Goal: Information Seeking & Learning: Learn about a topic

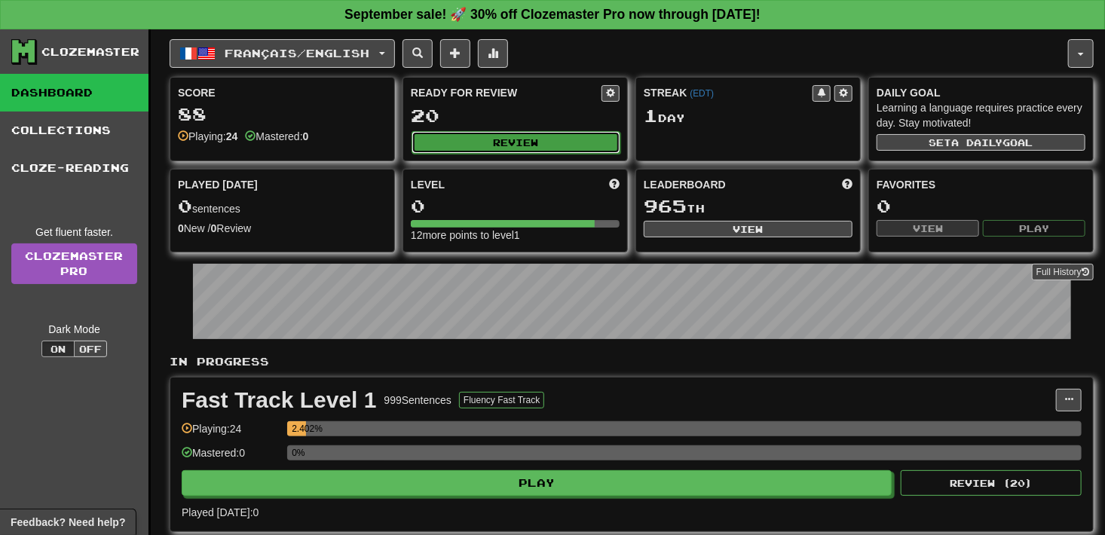
click at [544, 140] on button "Review" at bounding box center [515, 142] width 209 height 23
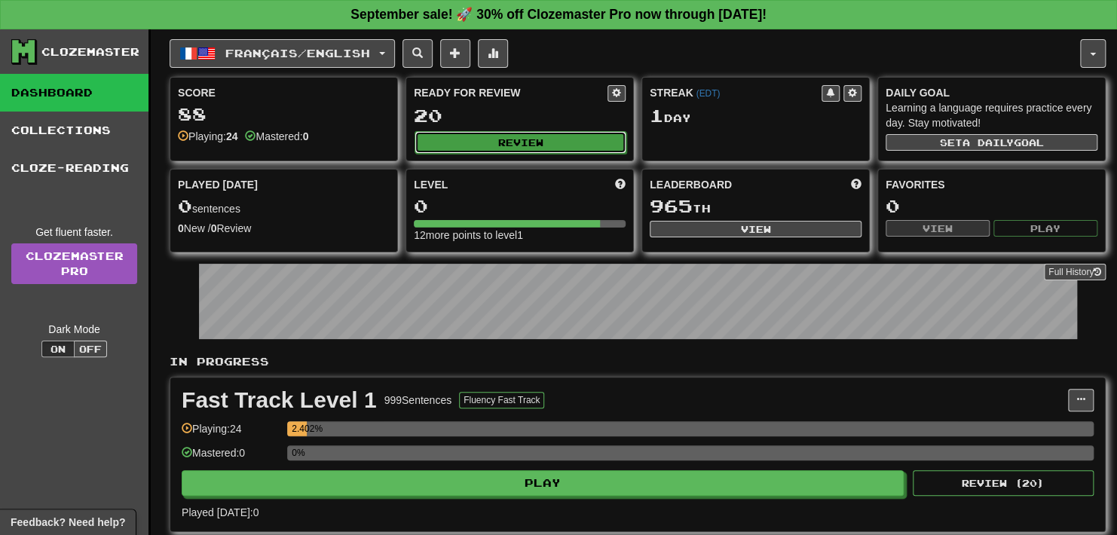
select select "**"
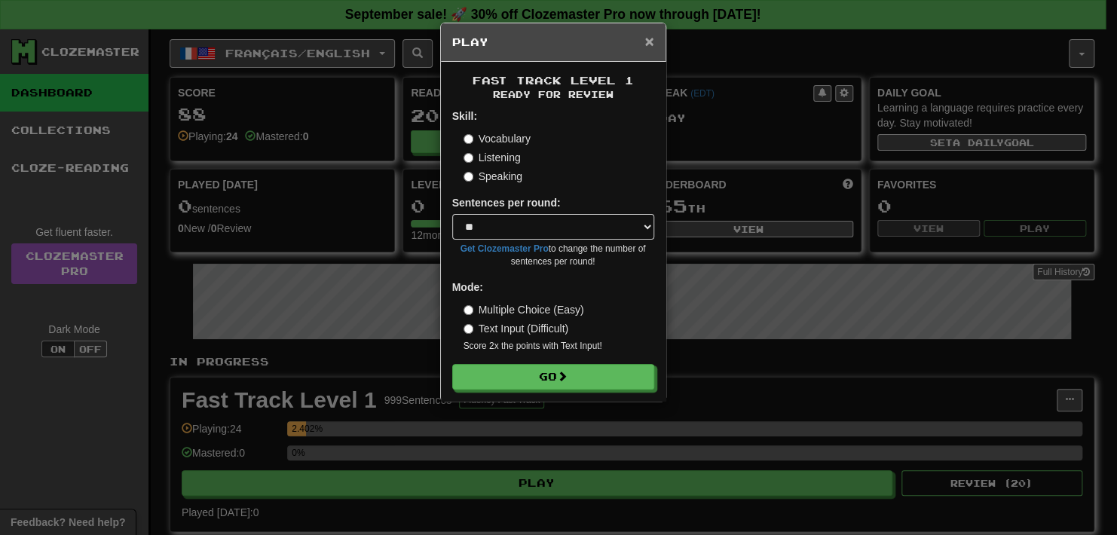
click at [653, 43] on span "×" at bounding box center [648, 40] width 9 height 17
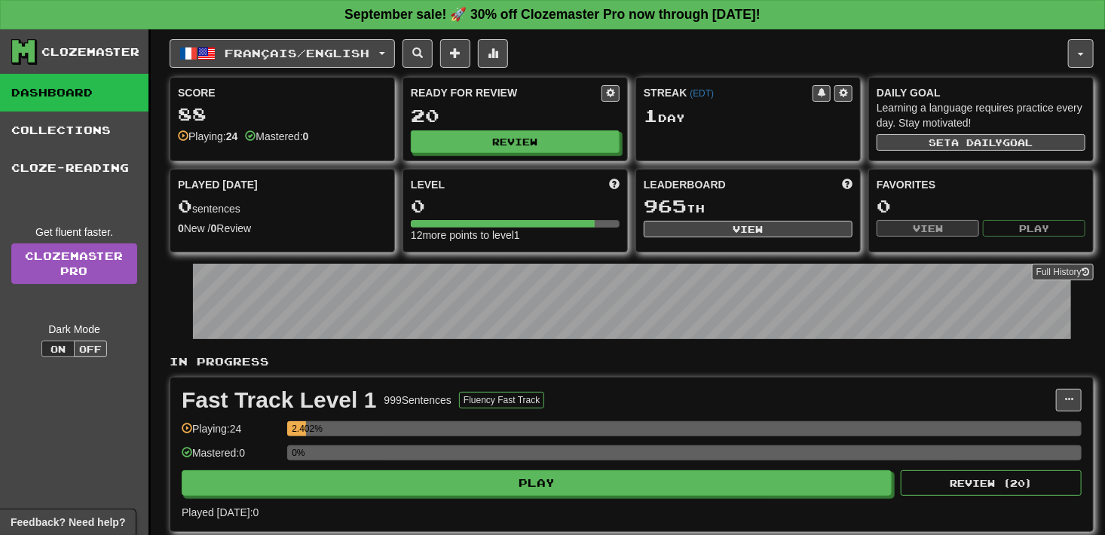
drag, startPoint x: 566, startPoint y: 219, endPoint x: 579, endPoint y: 219, distance: 12.8
click at [569, 220] on div at bounding box center [503, 224] width 184 height 8
click at [601, 221] on div at bounding box center [515, 224] width 209 height 8
click at [975, 140] on span "a daily" at bounding box center [977, 142] width 51 height 11
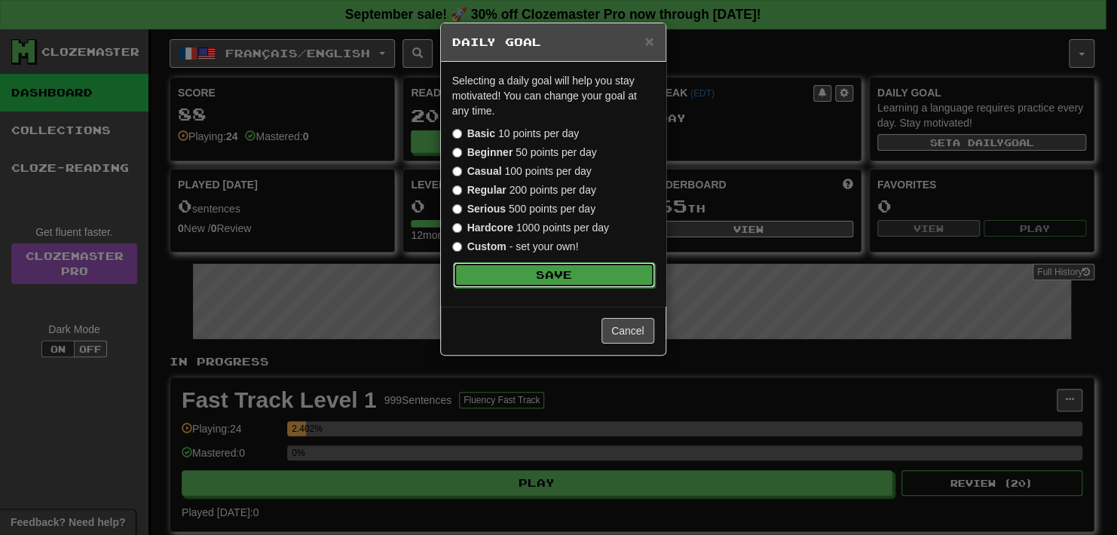
click at [528, 264] on button "Save" at bounding box center [554, 275] width 202 height 26
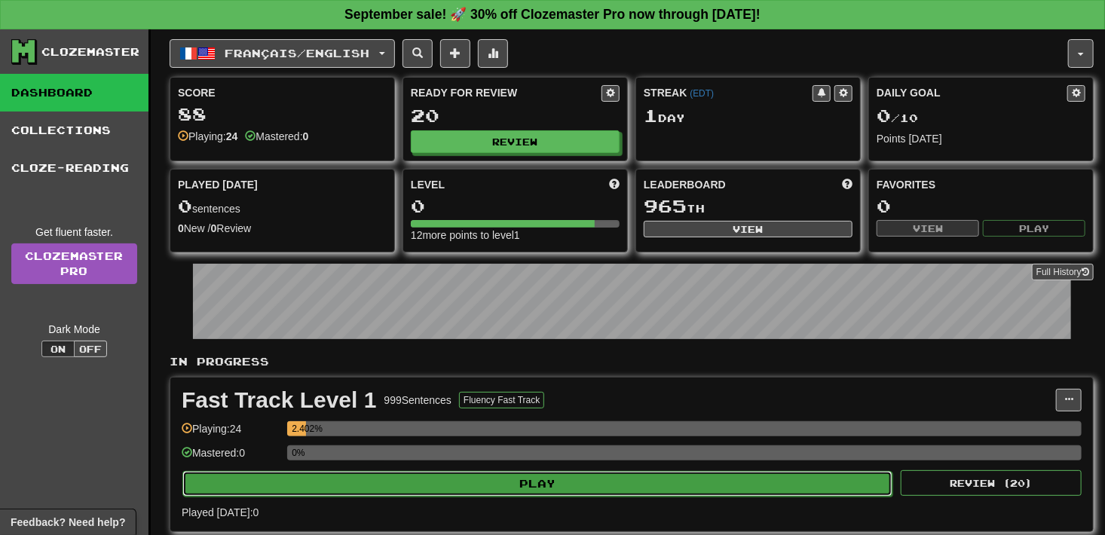
click at [552, 489] on button "Play" at bounding box center [537, 484] width 710 height 26
select select "**"
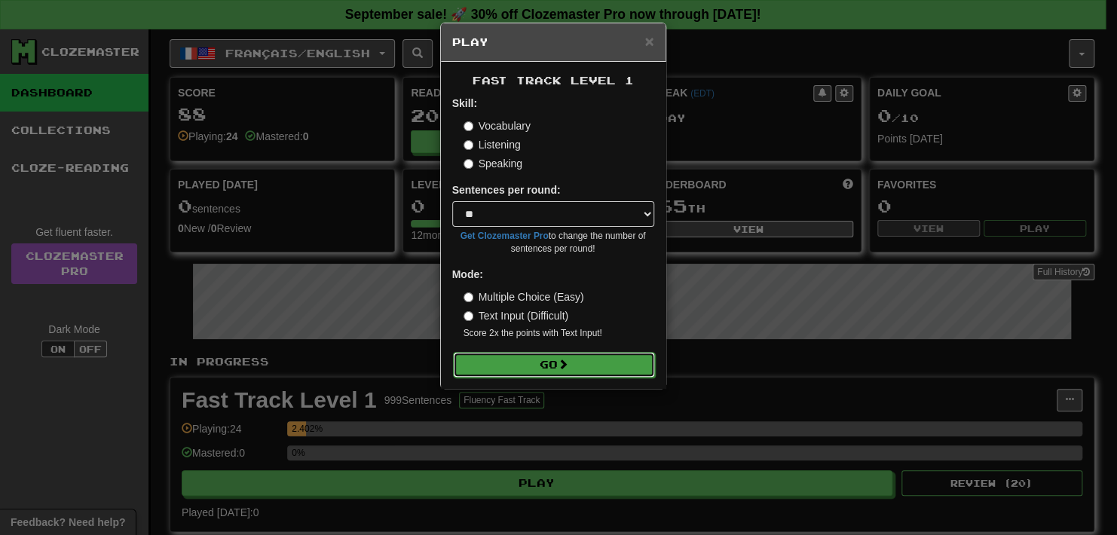
click at [578, 361] on button "Go" at bounding box center [554, 365] width 202 height 26
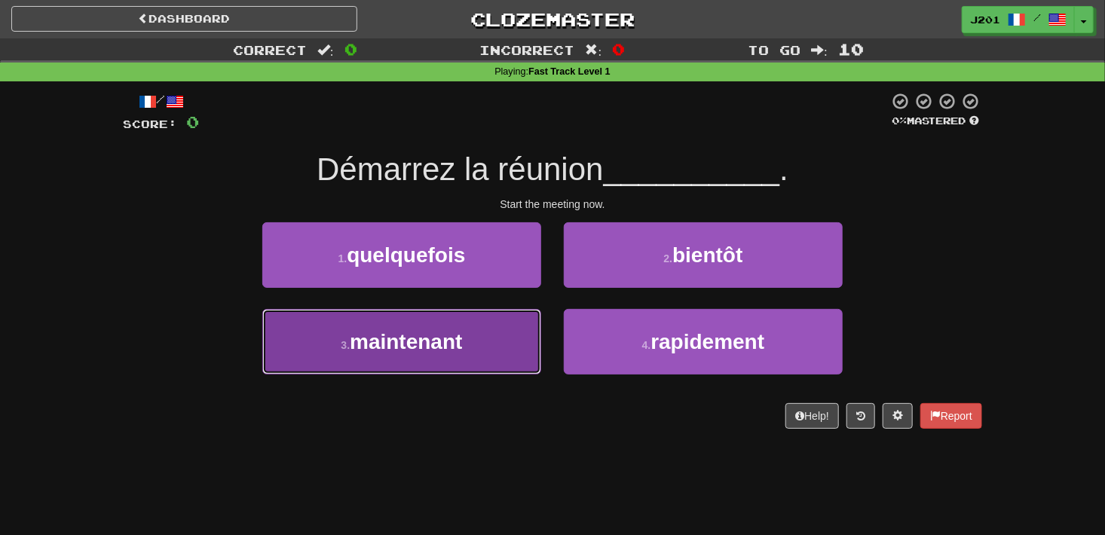
click at [290, 337] on button "3 . maintenant" at bounding box center [401, 342] width 279 height 66
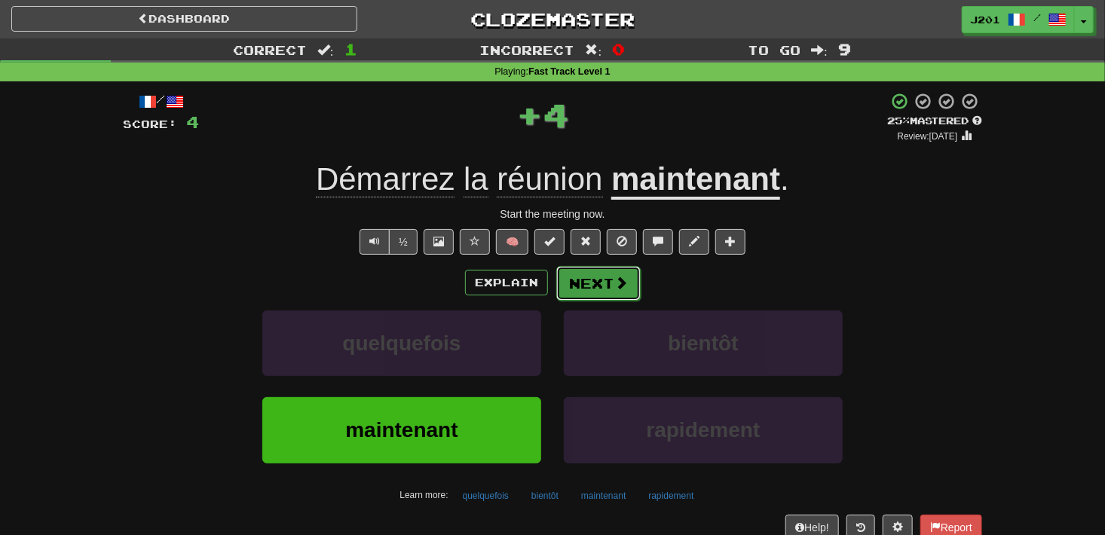
click at [622, 291] on button "Next" at bounding box center [598, 283] width 84 height 35
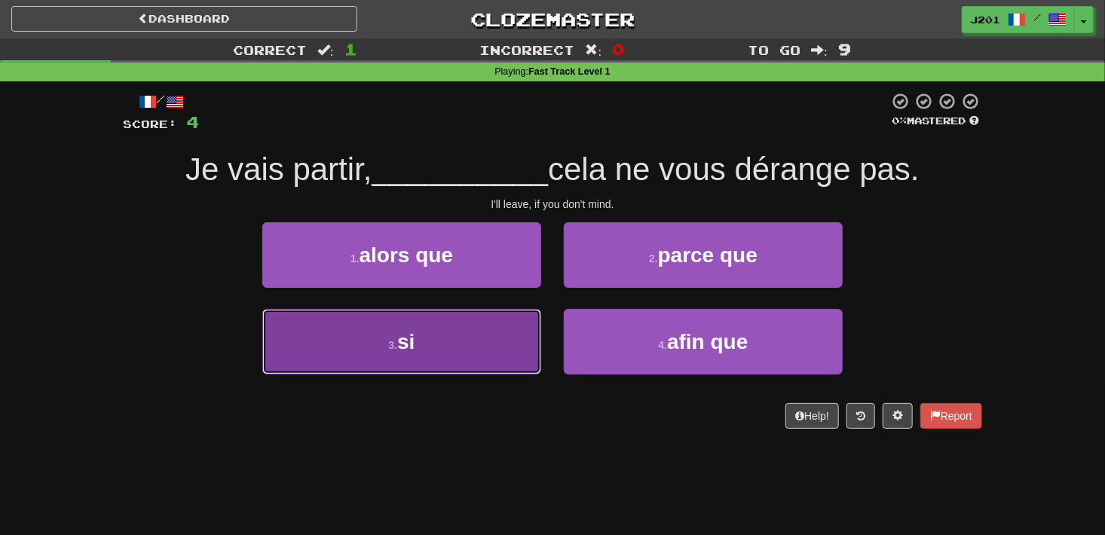
click at [283, 341] on button "3 . si" at bounding box center [401, 342] width 279 height 66
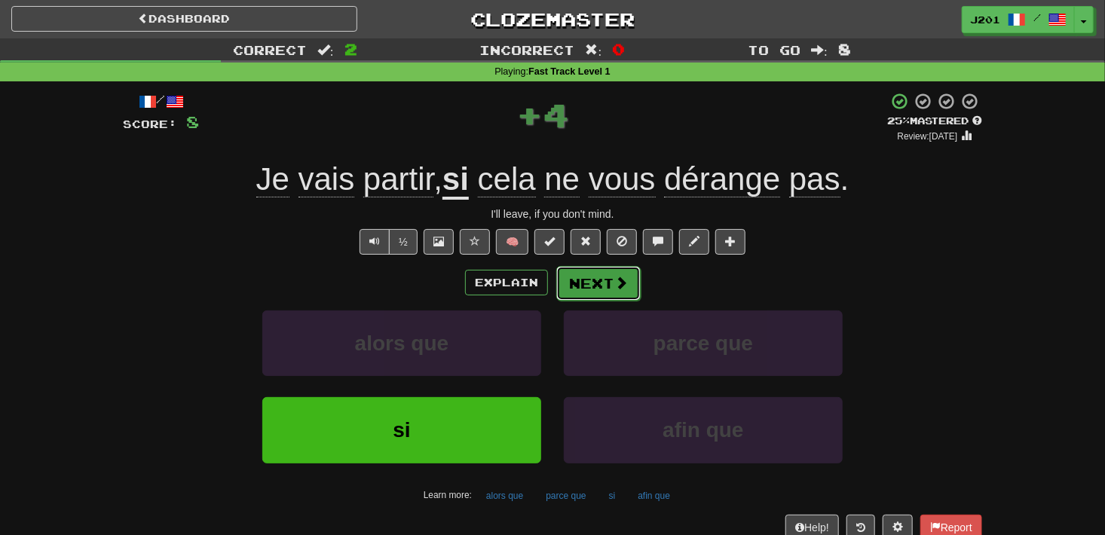
click at [614, 284] on span at bounding box center [621, 283] width 14 height 14
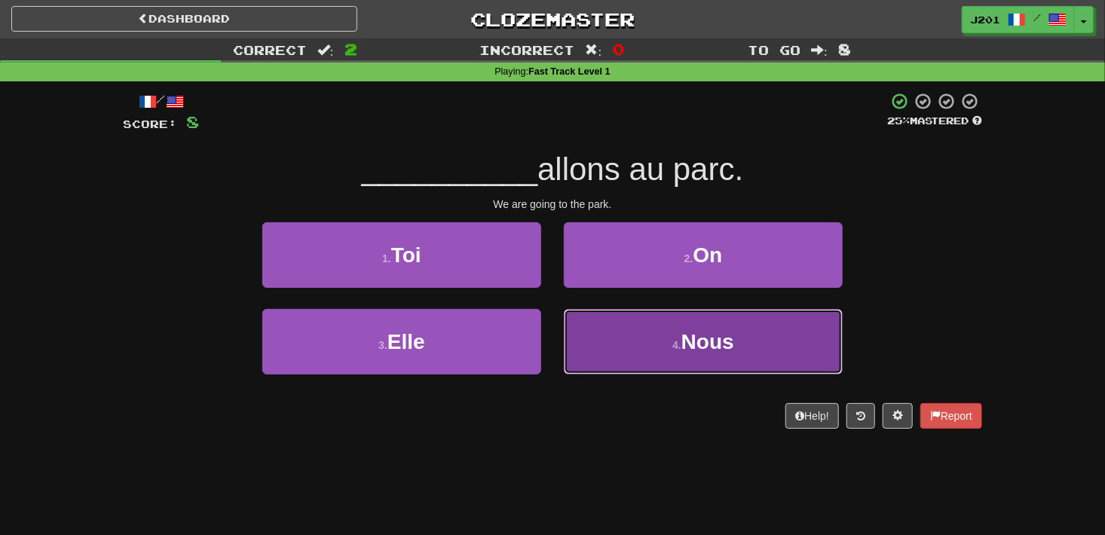
click at [598, 370] on button "4 . Nous" at bounding box center [703, 342] width 279 height 66
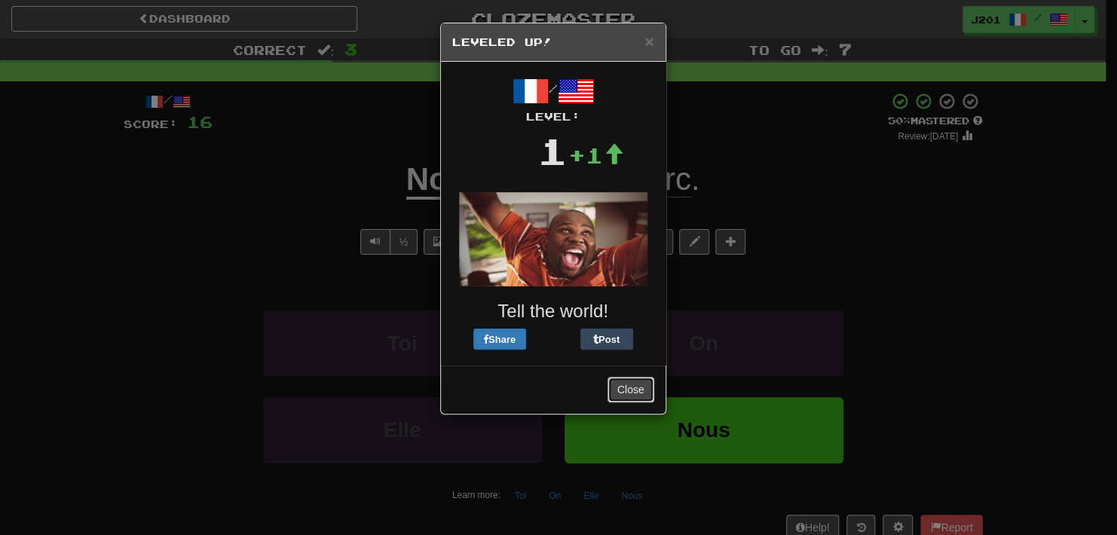
click at [625, 395] on button "Close" at bounding box center [630, 390] width 47 height 26
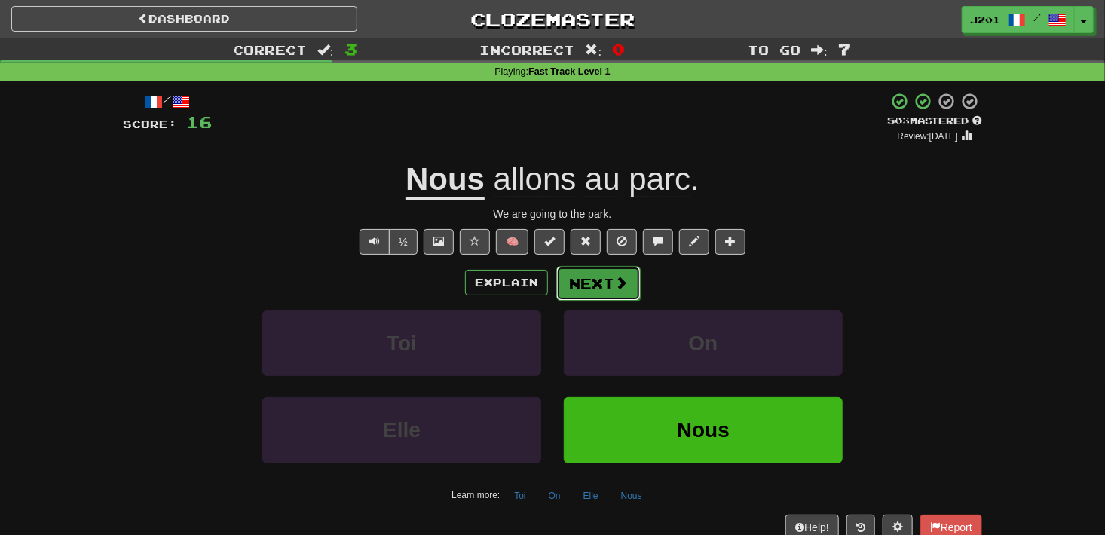
click at [607, 289] on button "Next" at bounding box center [598, 283] width 84 height 35
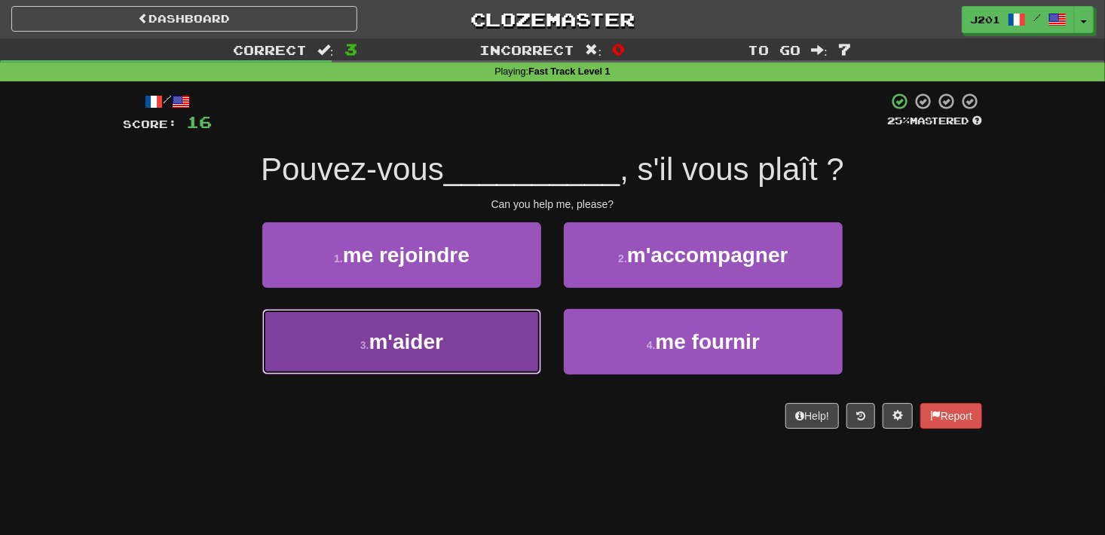
click at [420, 362] on button "3 . m'aider" at bounding box center [401, 342] width 279 height 66
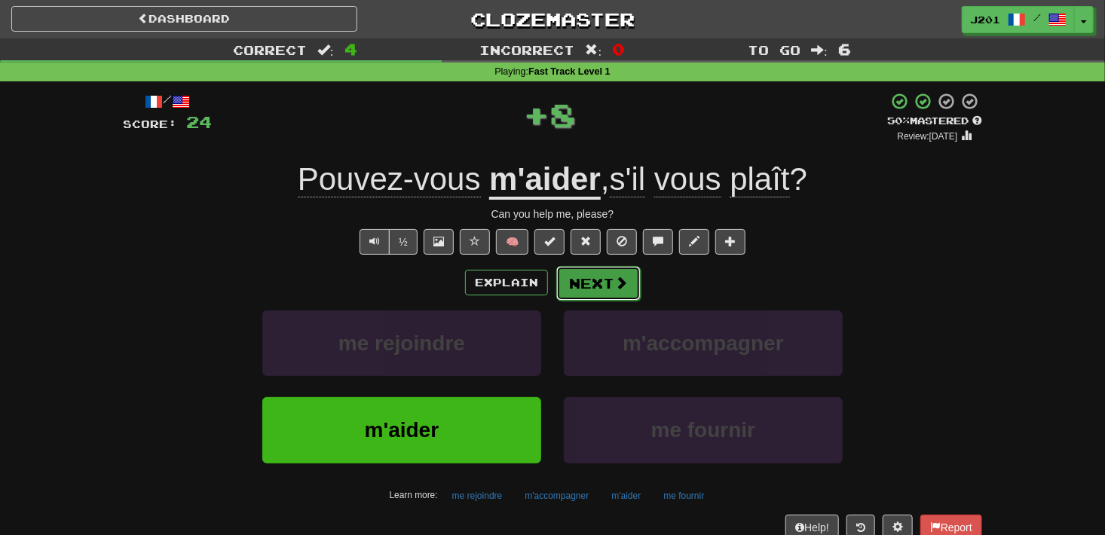
click at [609, 286] on button "Next" at bounding box center [598, 283] width 84 height 35
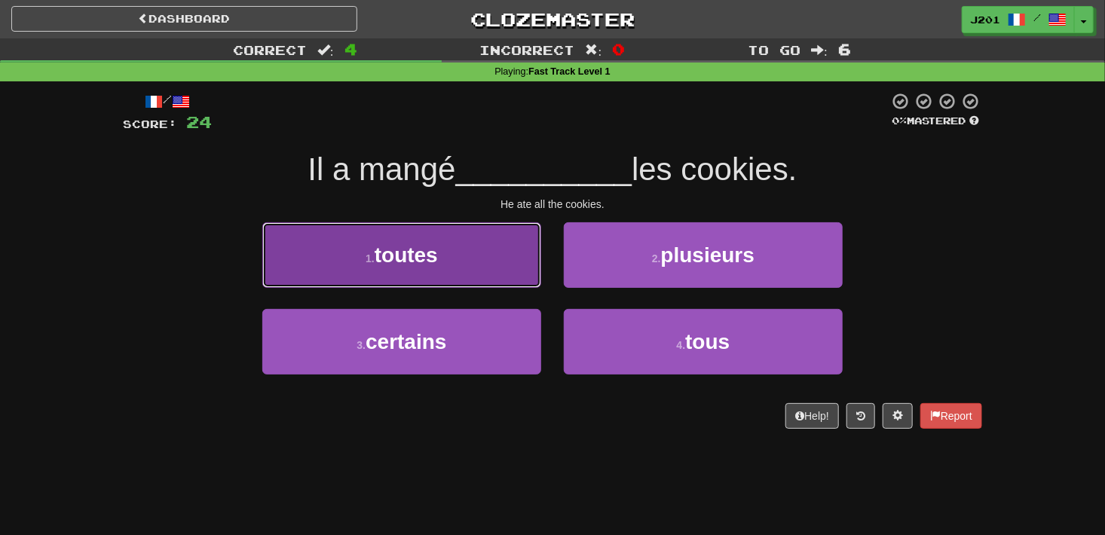
click at [277, 283] on button "1 . toutes" at bounding box center [401, 255] width 279 height 66
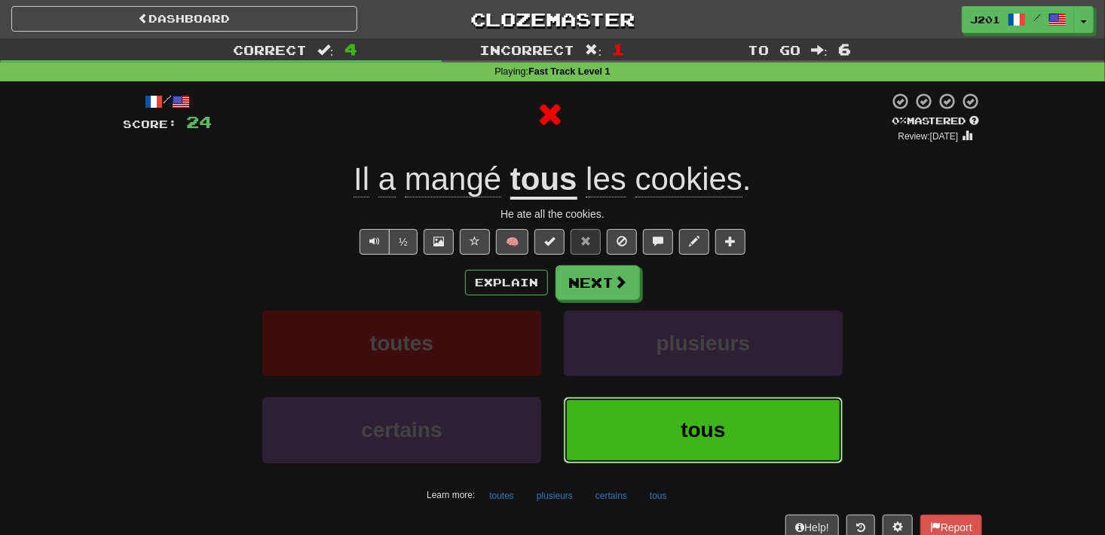
click at [666, 425] on button "tous" at bounding box center [703, 430] width 279 height 66
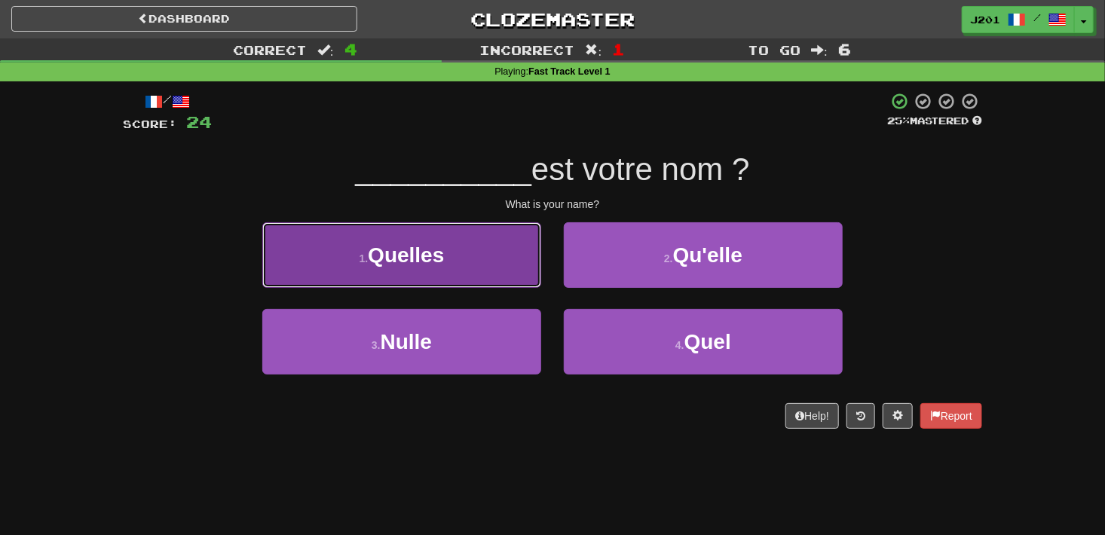
click at [455, 275] on button "1 . Quelles" at bounding box center [401, 255] width 279 height 66
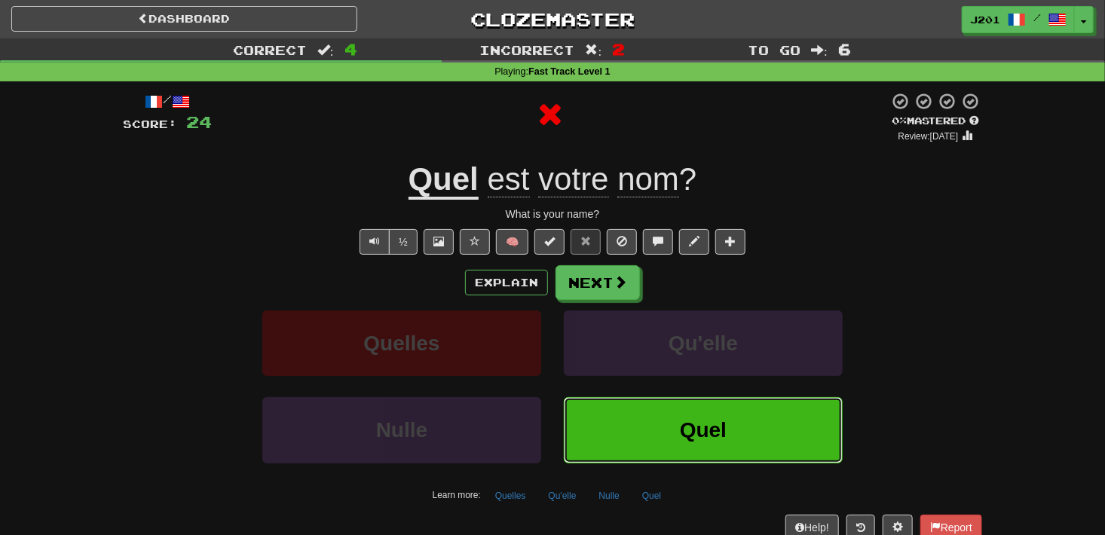
click at [700, 433] on span "Quel" at bounding box center [703, 429] width 47 height 23
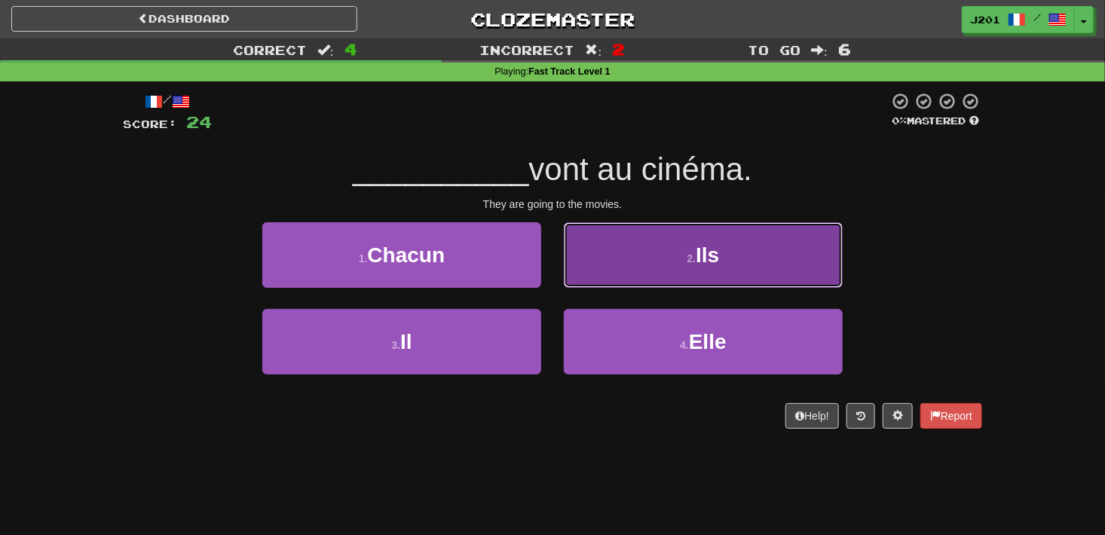
click at [609, 279] on button "2 . Ils" at bounding box center [703, 255] width 279 height 66
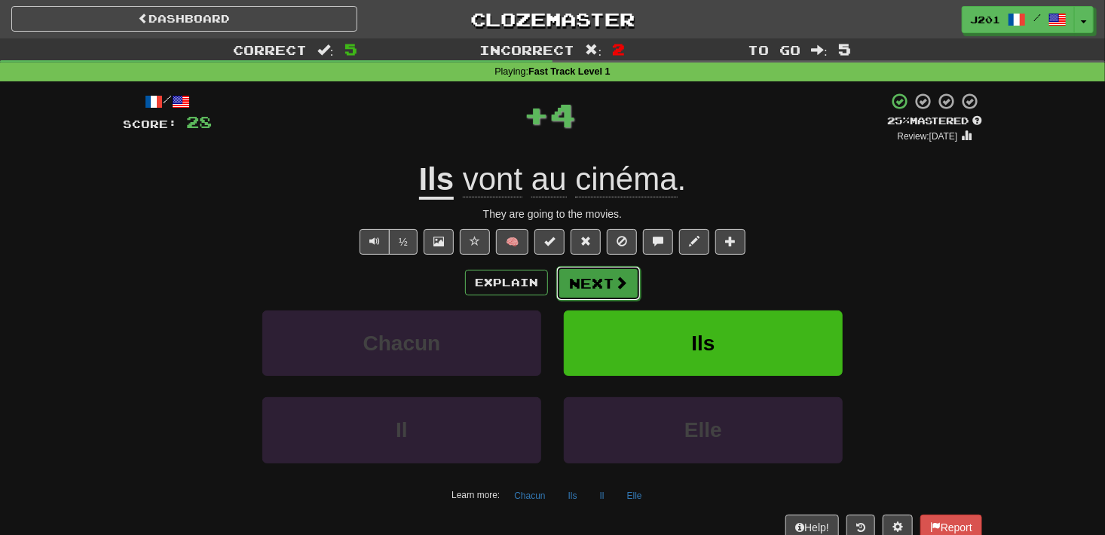
click at [609, 282] on button "Next" at bounding box center [598, 283] width 84 height 35
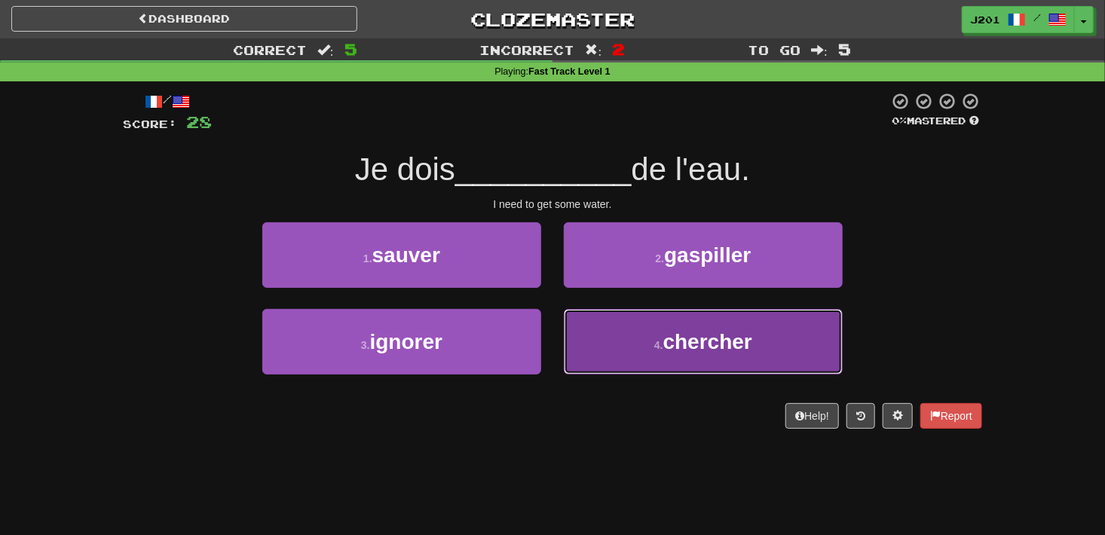
click at [577, 358] on button "4 . chercher" at bounding box center [703, 342] width 279 height 66
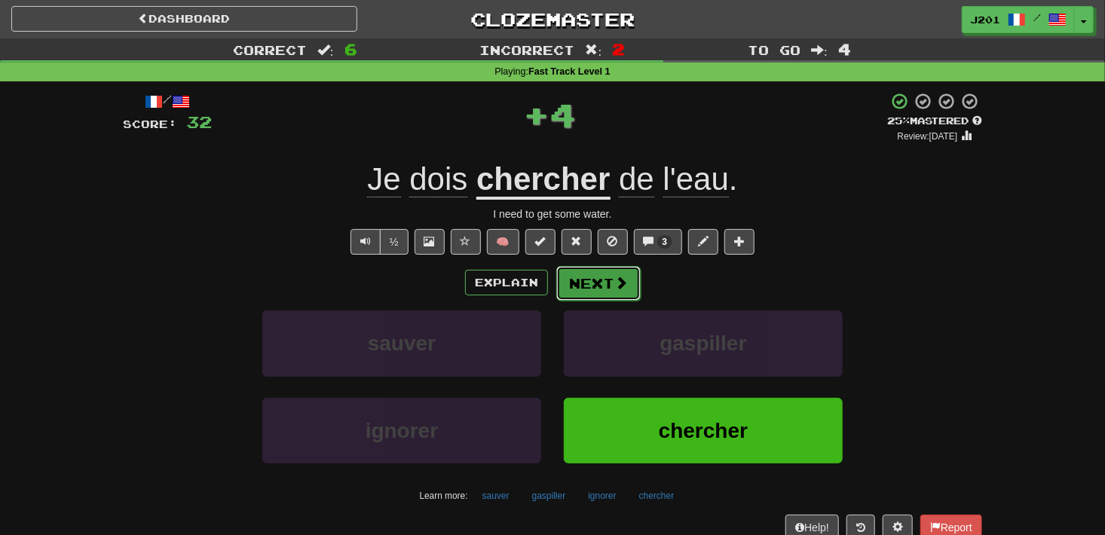
click at [610, 284] on button "Next" at bounding box center [598, 283] width 84 height 35
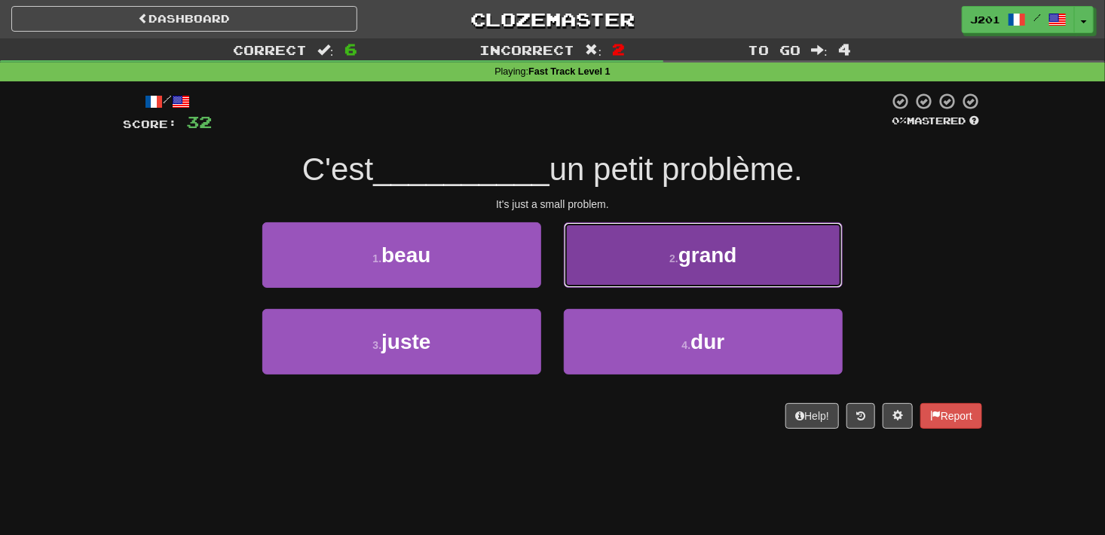
click at [604, 252] on button "2 . grand" at bounding box center [703, 255] width 279 height 66
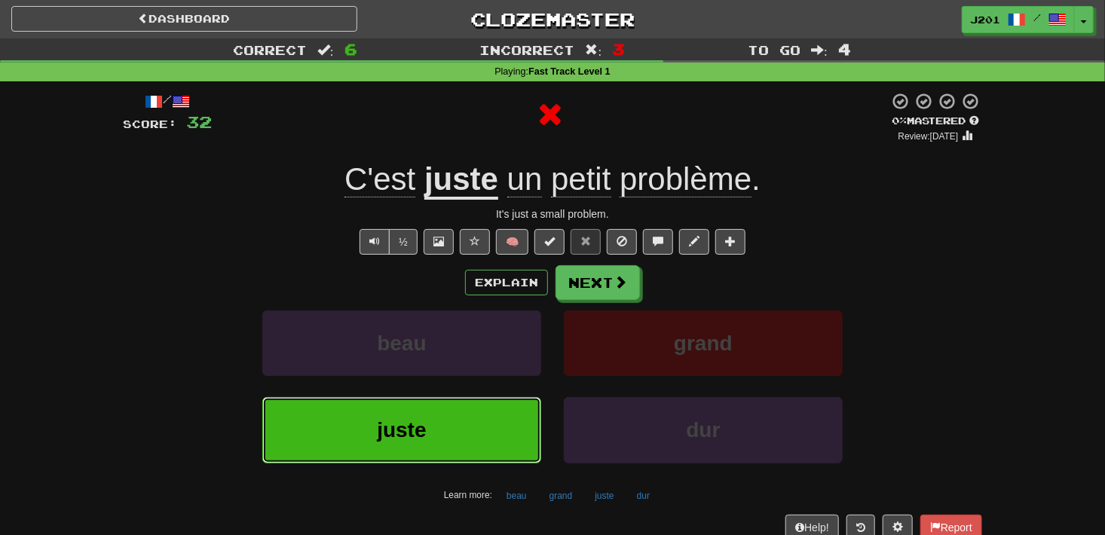
click at [447, 419] on button "juste" at bounding box center [401, 430] width 279 height 66
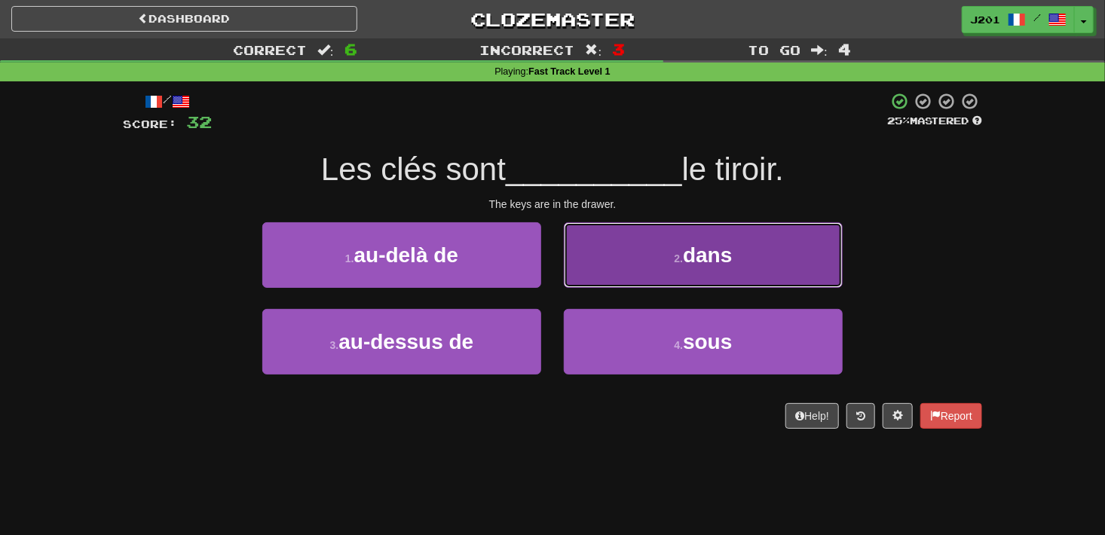
click at [625, 258] on button "2 . dans" at bounding box center [703, 255] width 279 height 66
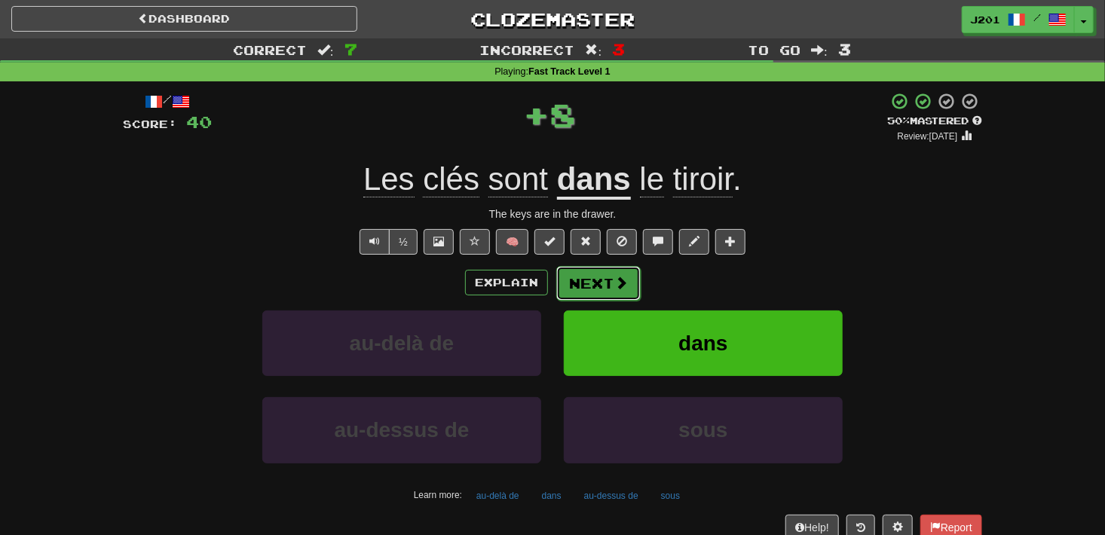
click at [604, 278] on button "Next" at bounding box center [598, 283] width 84 height 35
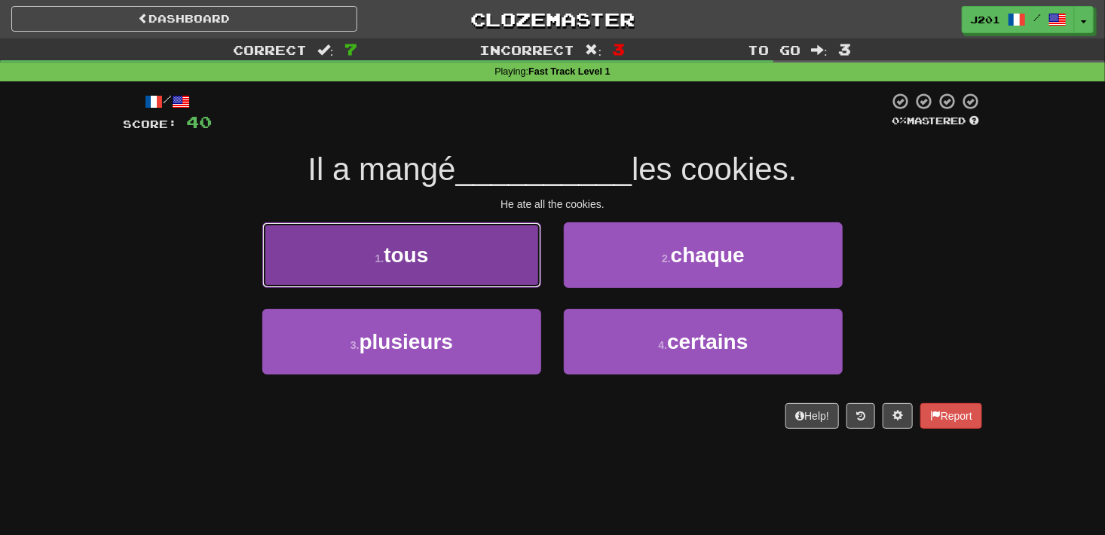
click at [492, 273] on button "1 . tous" at bounding box center [401, 255] width 279 height 66
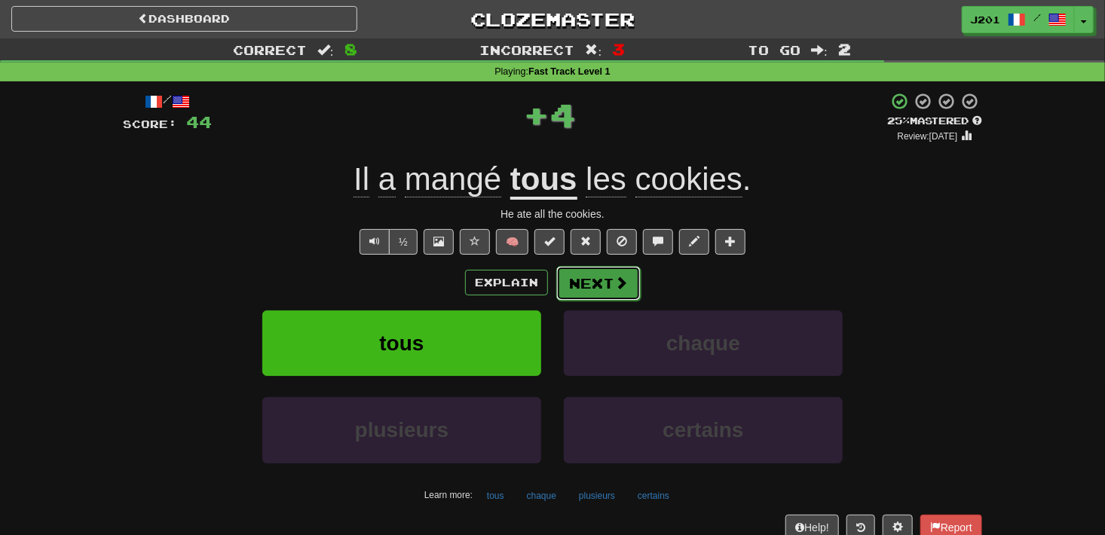
click at [589, 280] on button "Next" at bounding box center [598, 283] width 84 height 35
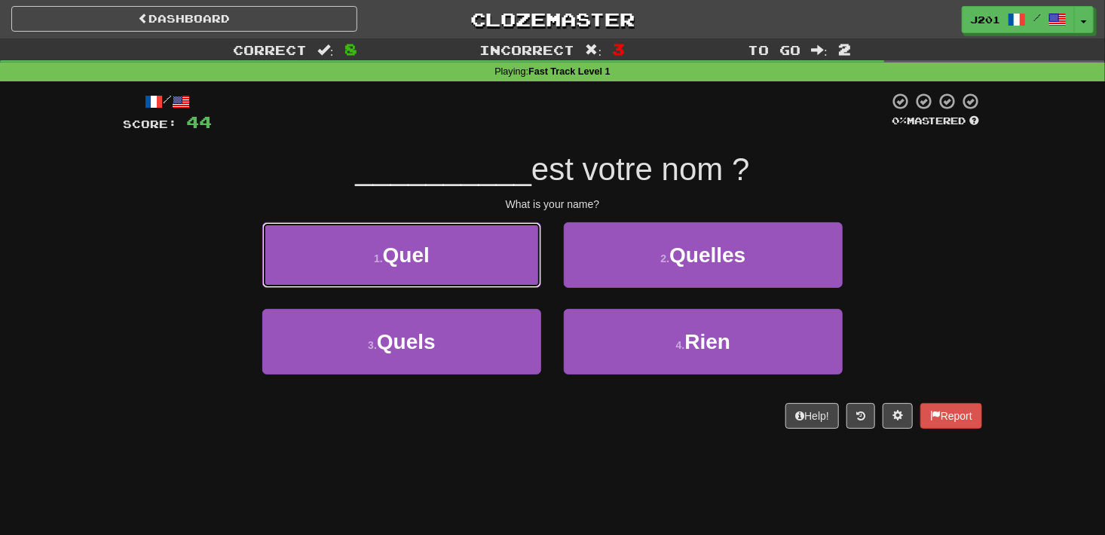
click at [489, 249] on button "1 . Quel" at bounding box center [401, 255] width 279 height 66
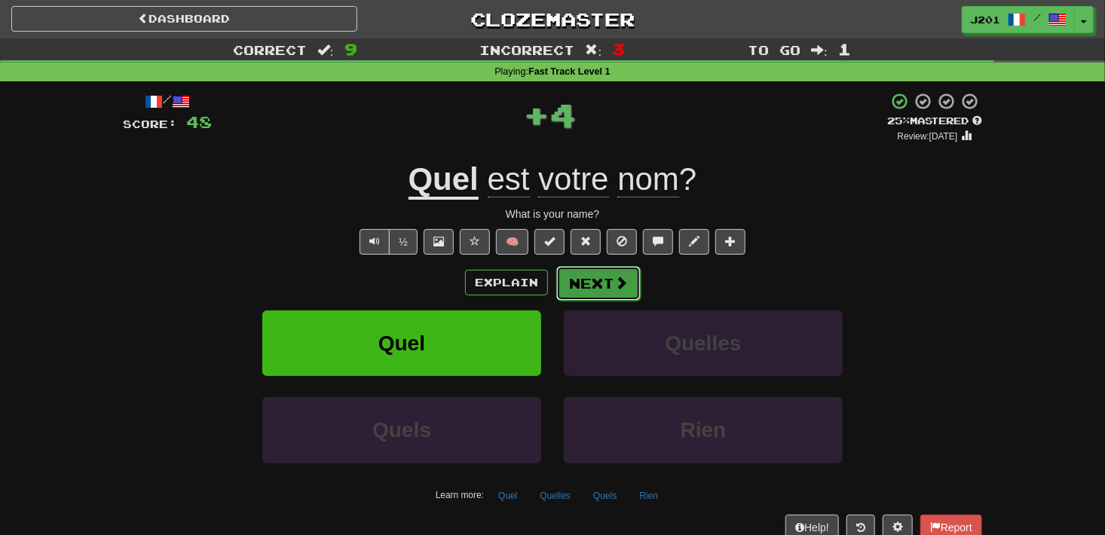
click at [586, 275] on button "Next" at bounding box center [598, 283] width 84 height 35
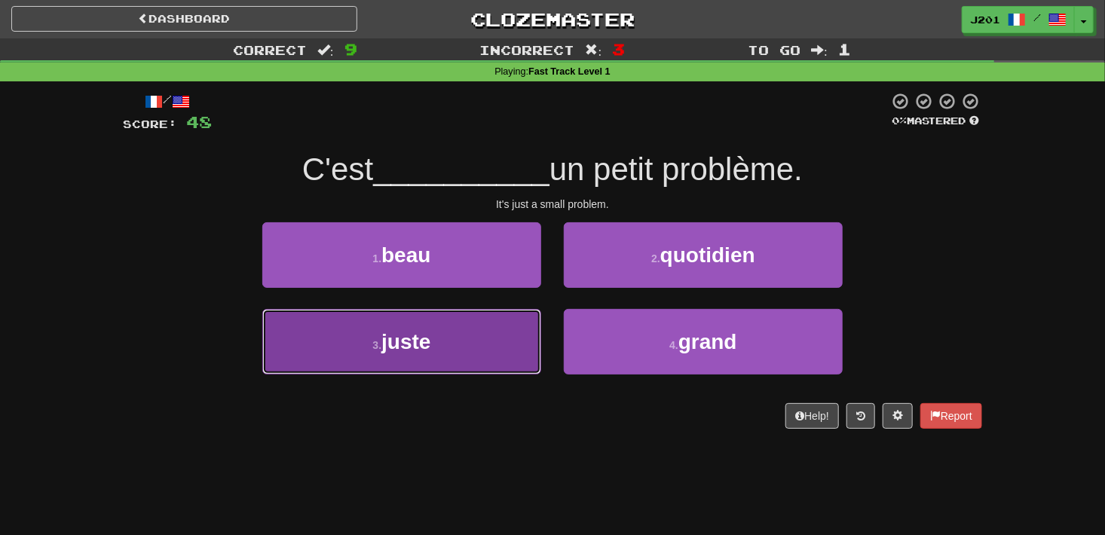
click at [429, 369] on button "3 . juste" at bounding box center [401, 342] width 279 height 66
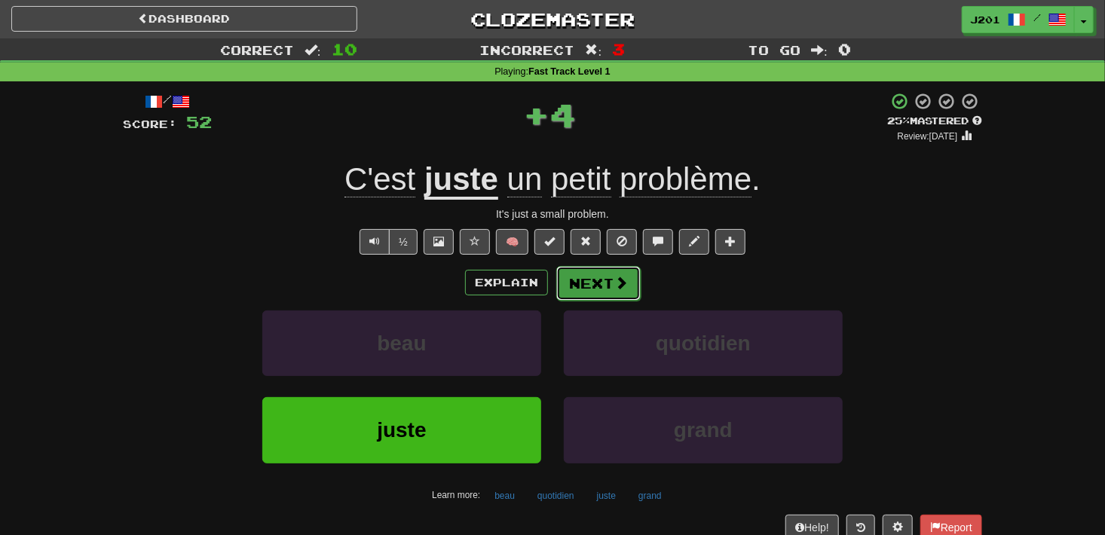
click at [589, 287] on button "Next" at bounding box center [598, 283] width 84 height 35
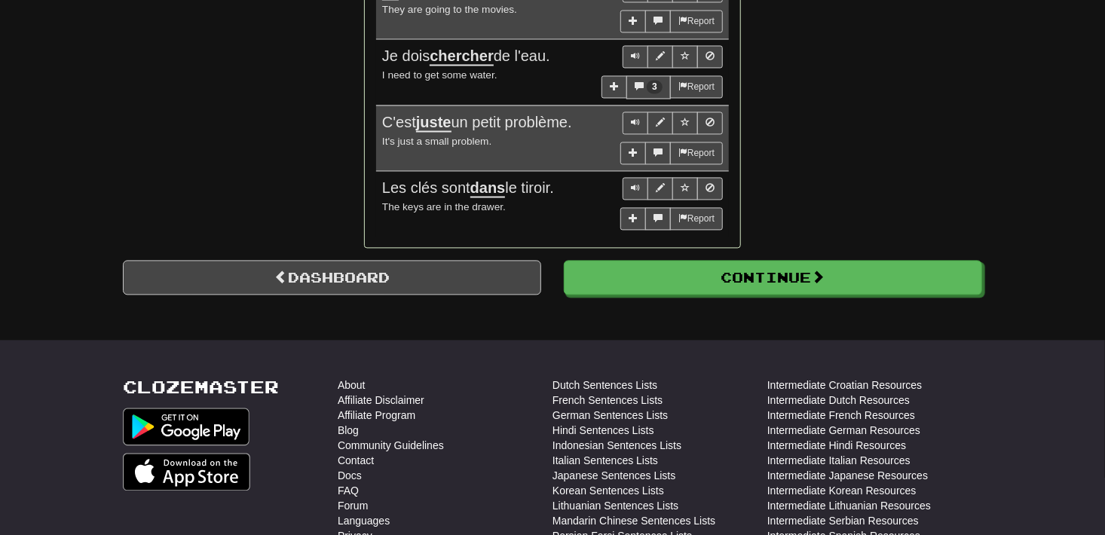
scroll to position [1507, 0]
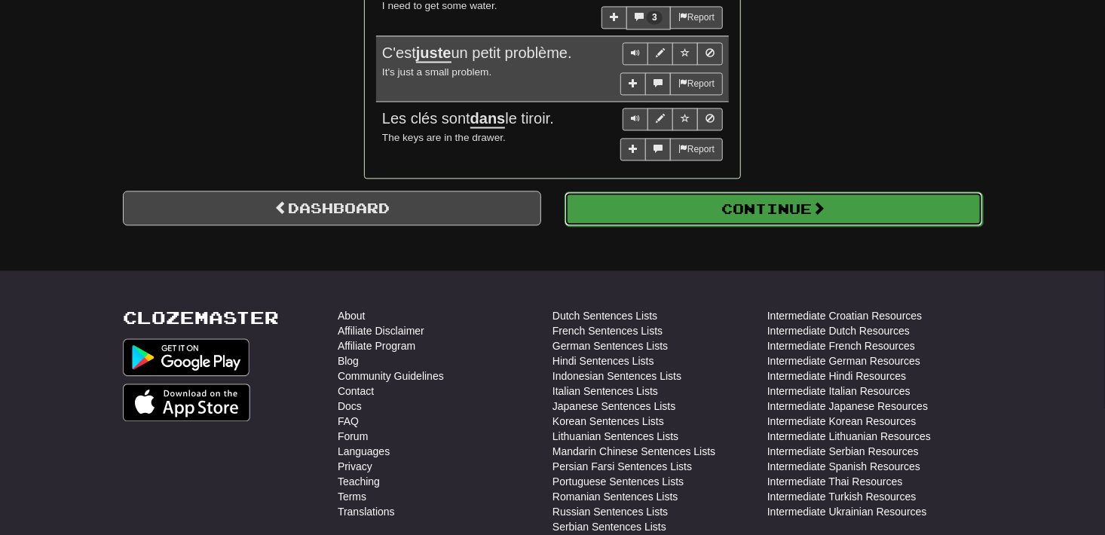
click at [690, 209] on button "Continue" at bounding box center [773, 208] width 418 height 35
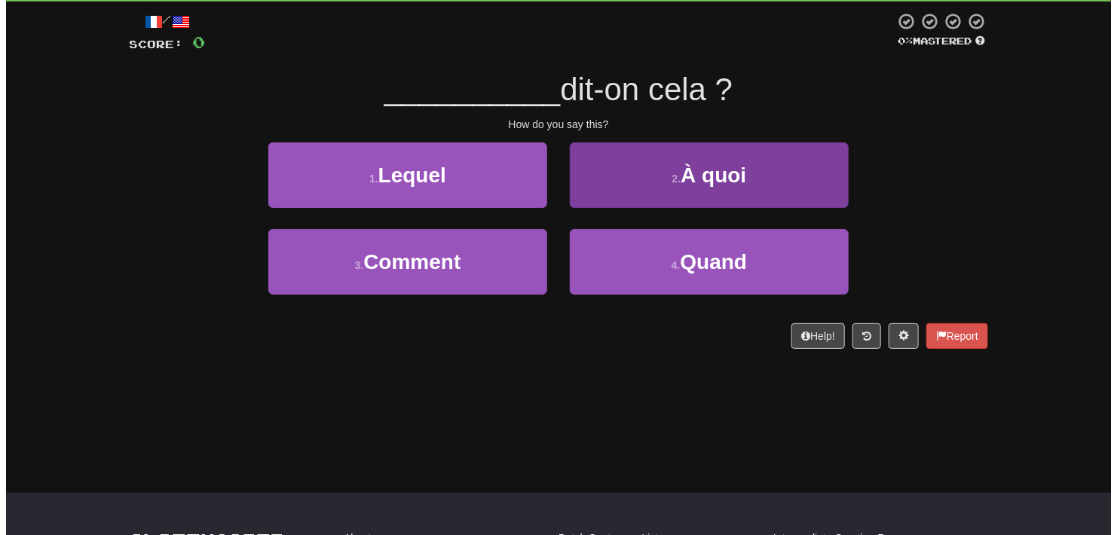
scroll to position [0, 0]
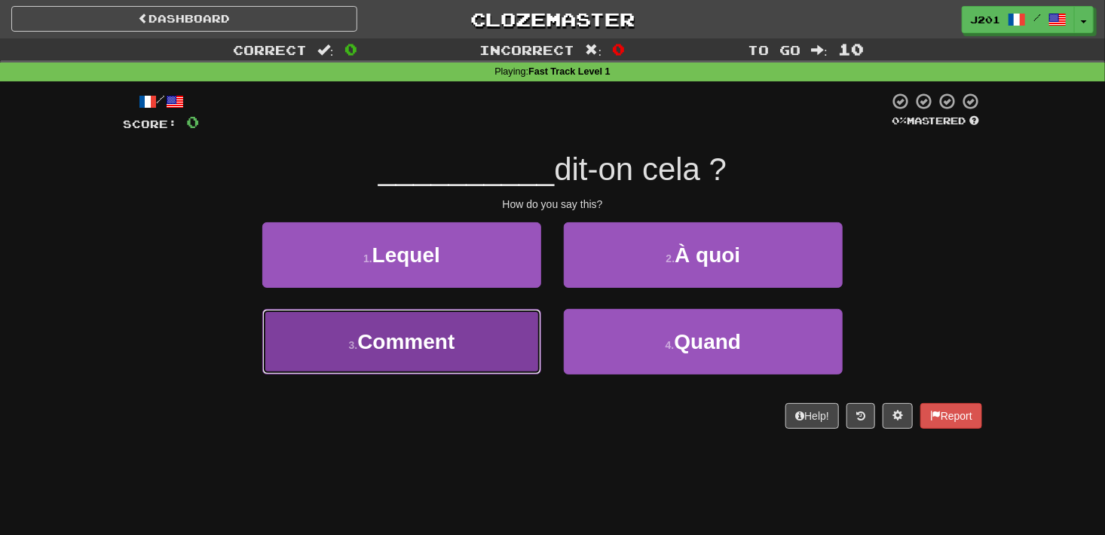
click at [459, 333] on button "3 . Comment" at bounding box center [401, 342] width 279 height 66
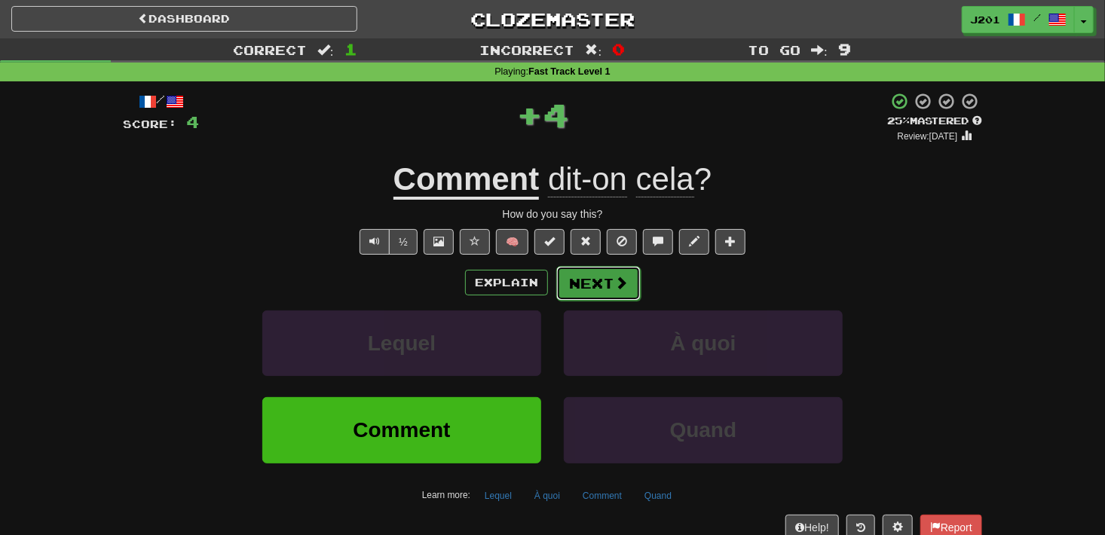
click at [622, 289] on span at bounding box center [621, 283] width 14 height 14
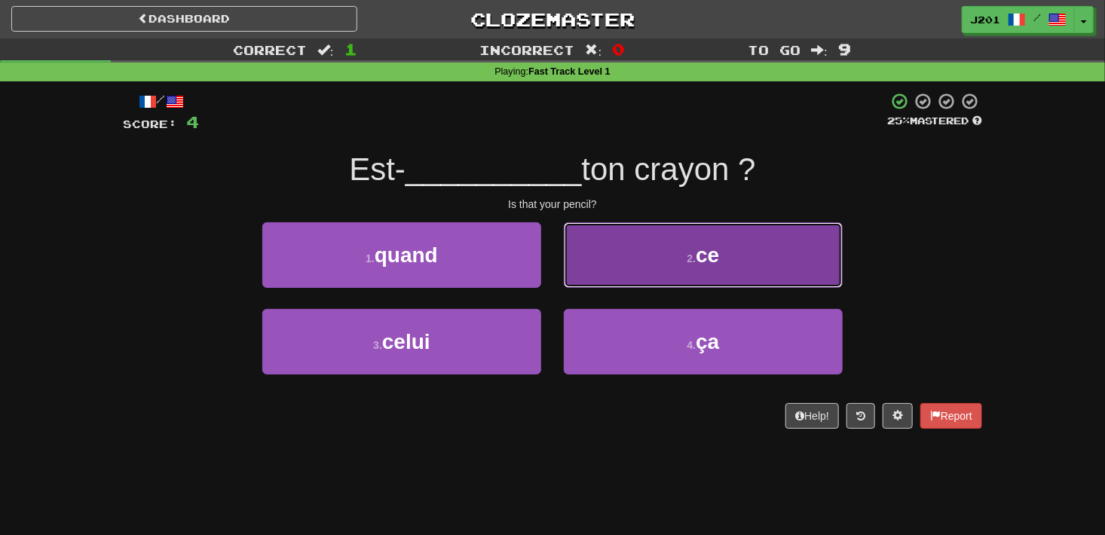
click at [812, 286] on button "2 . ce" at bounding box center [703, 255] width 279 height 66
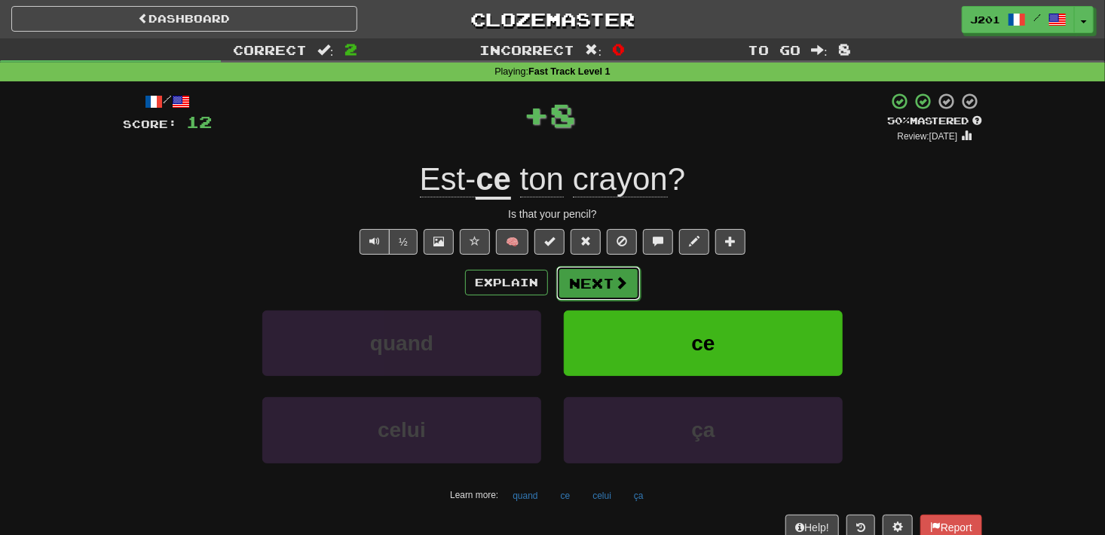
click at [622, 282] on span at bounding box center [621, 283] width 14 height 14
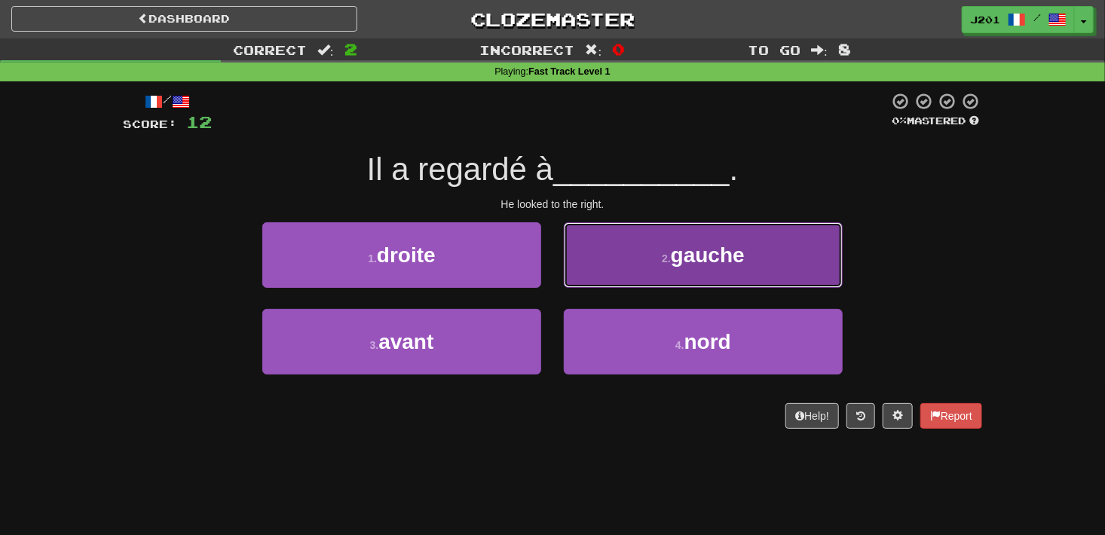
click at [803, 258] on button "2 . gauche" at bounding box center [703, 255] width 279 height 66
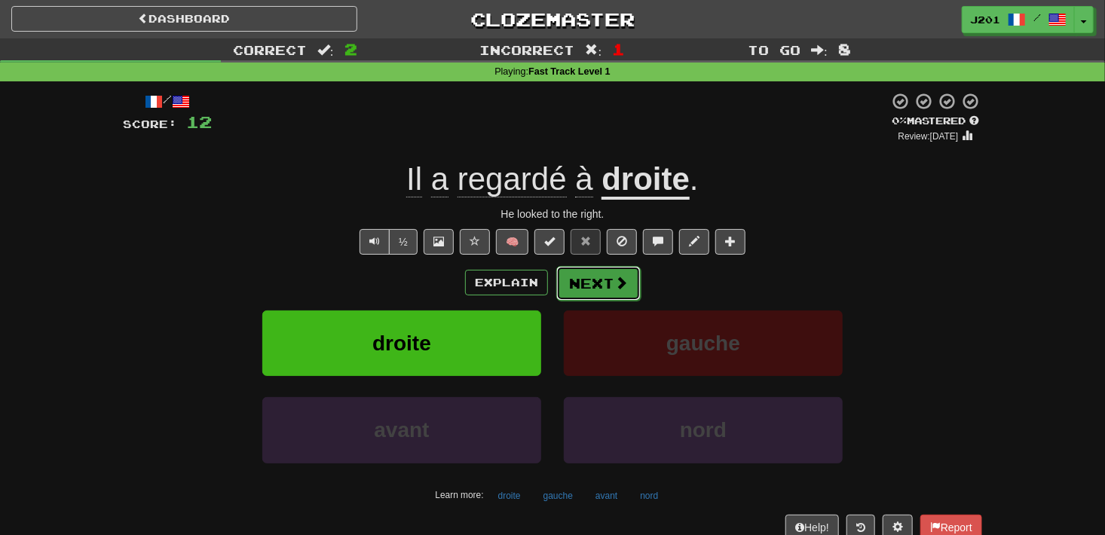
click at [592, 279] on button "Next" at bounding box center [598, 283] width 84 height 35
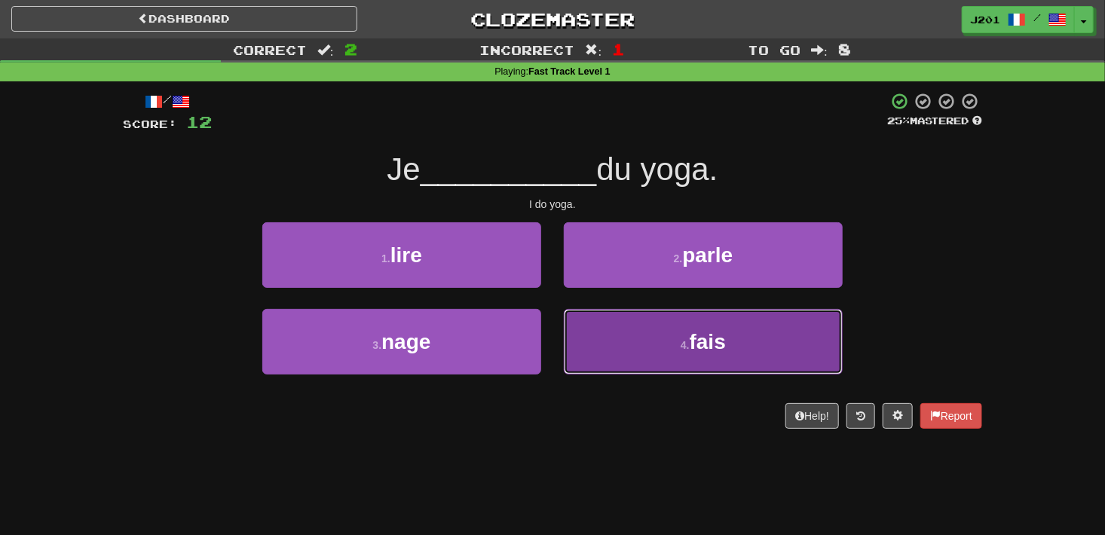
drag, startPoint x: 795, startPoint y: 345, endPoint x: 809, endPoint y: 345, distance: 14.3
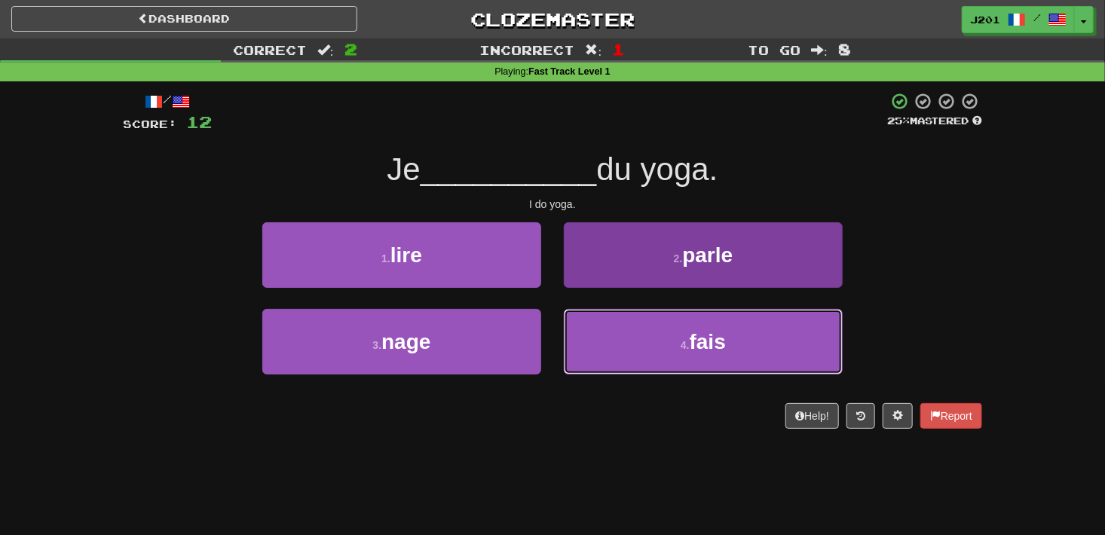
click at [796, 345] on button "4 . fais" at bounding box center [703, 342] width 279 height 66
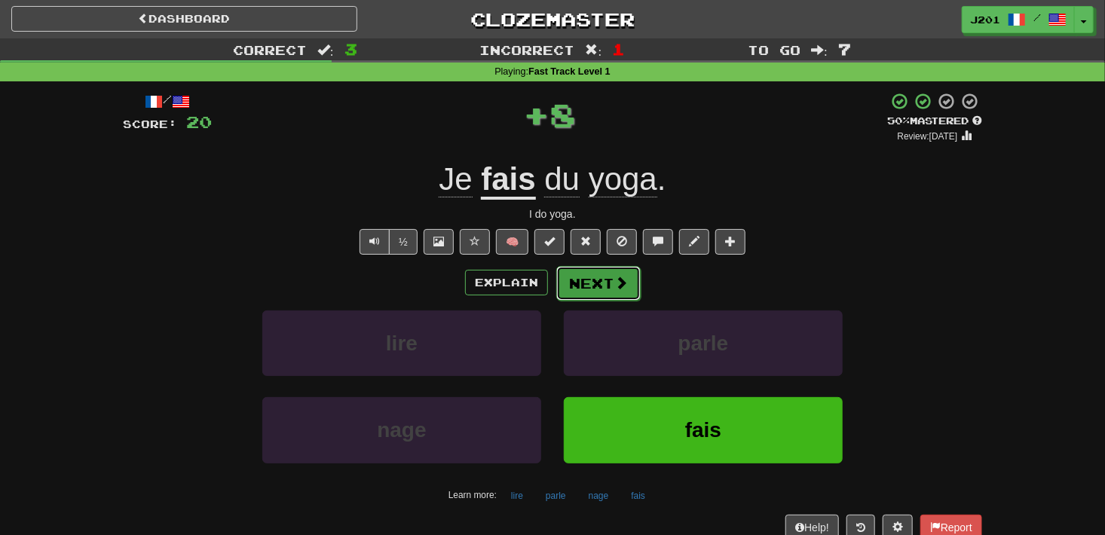
click at [607, 298] on button "Next" at bounding box center [598, 283] width 84 height 35
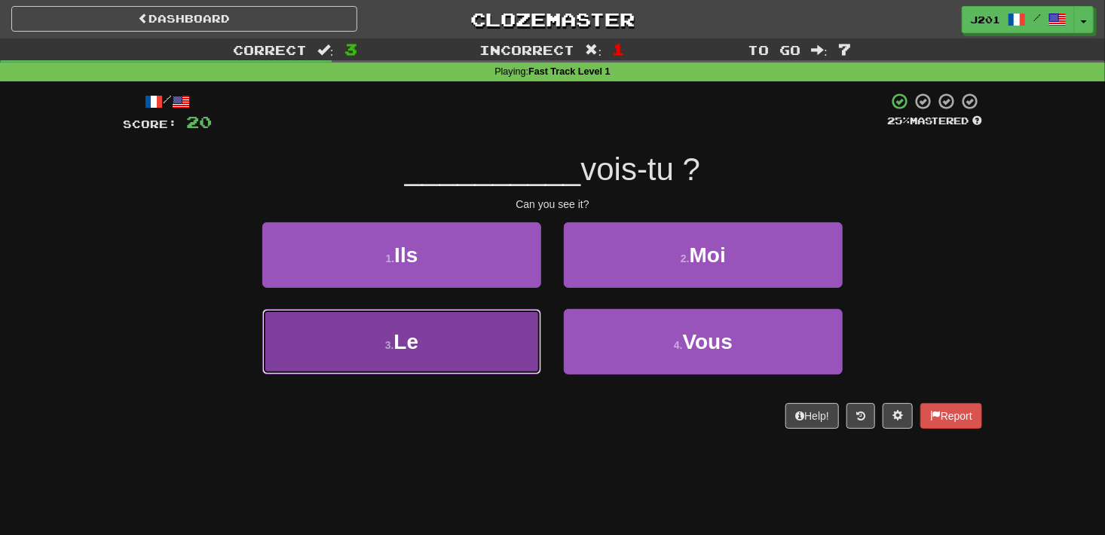
click at [503, 338] on button "3 . Le" at bounding box center [401, 342] width 279 height 66
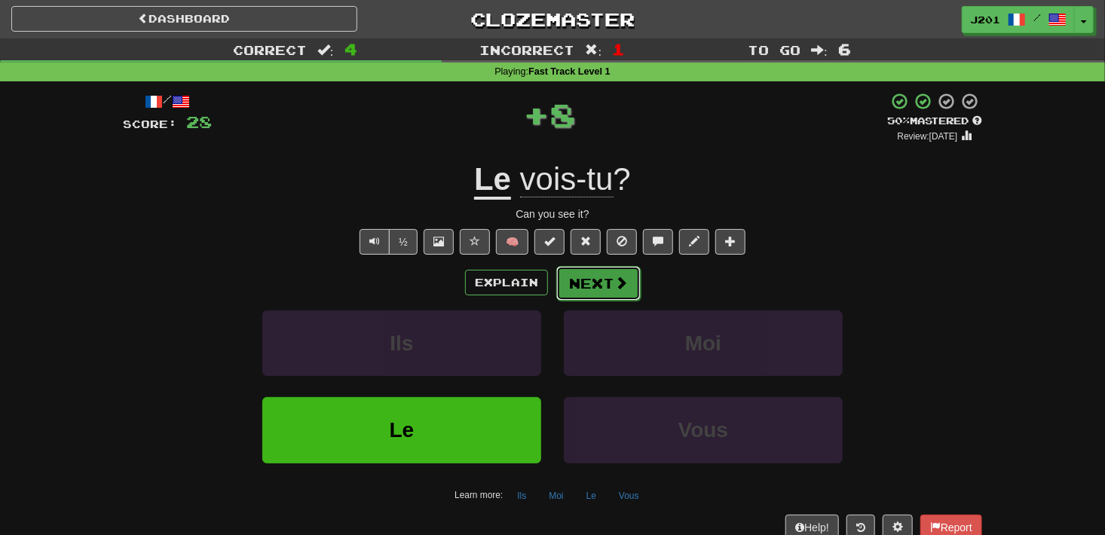
click at [634, 294] on button "Next" at bounding box center [598, 283] width 84 height 35
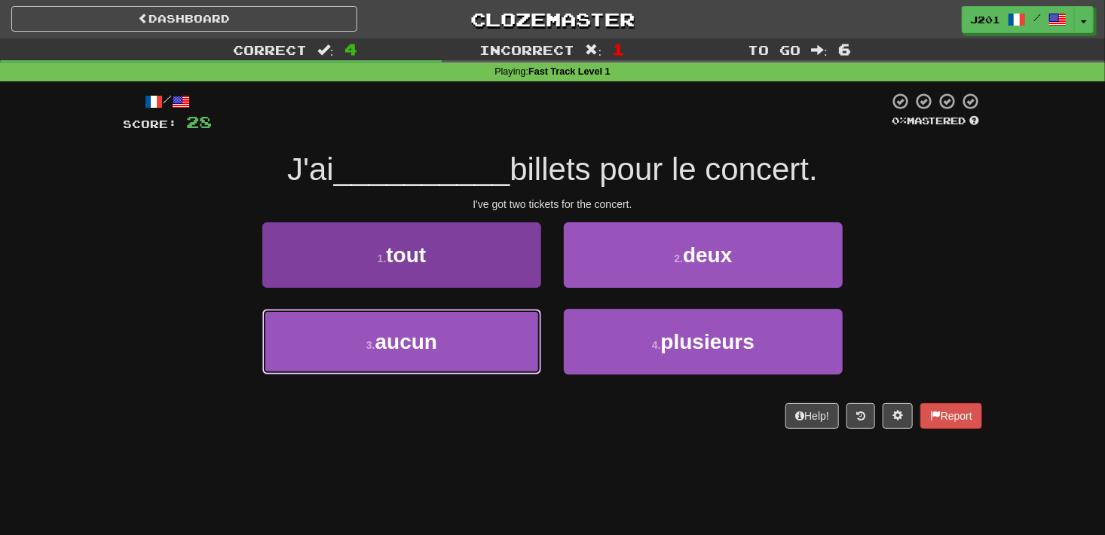
click at [480, 338] on button "3 . aucun" at bounding box center [401, 342] width 279 height 66
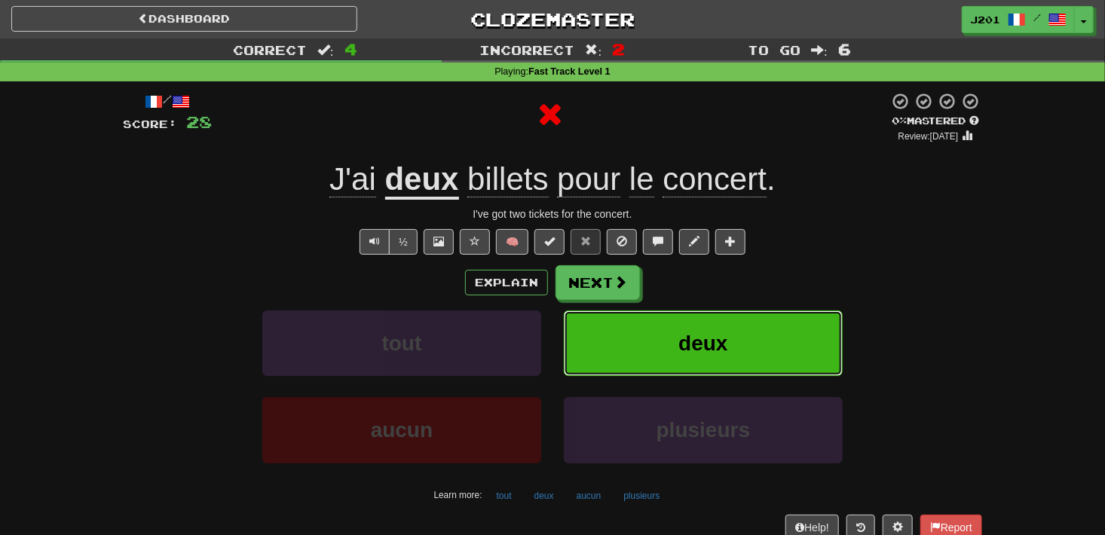
click at [754, 337] on button "deux" at bounding box center [703, 343] width 279 height 66
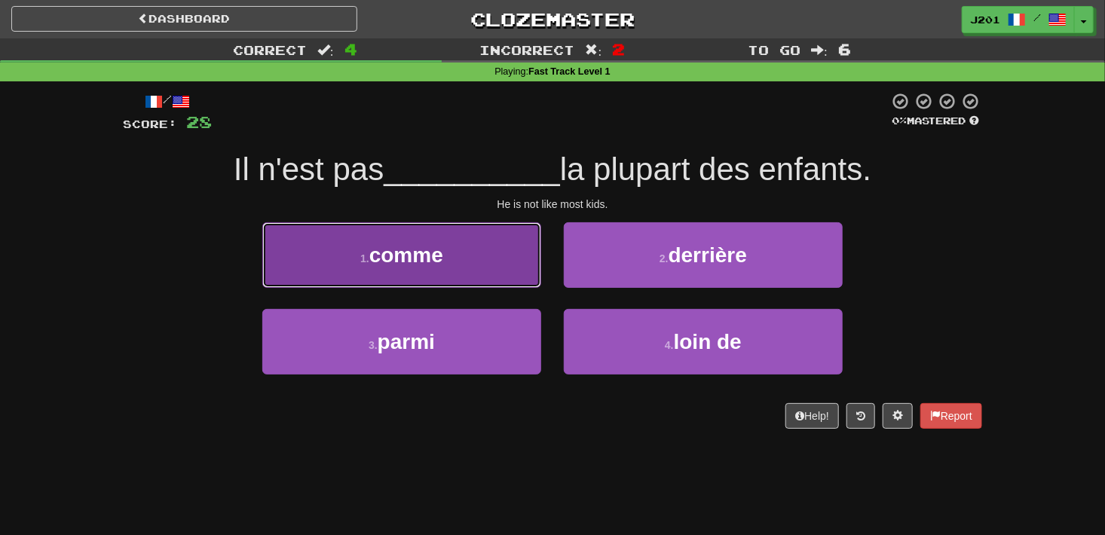
click at [480, 245] on button "1 . comme" at bounding box center [401, 255] width 279 height 66
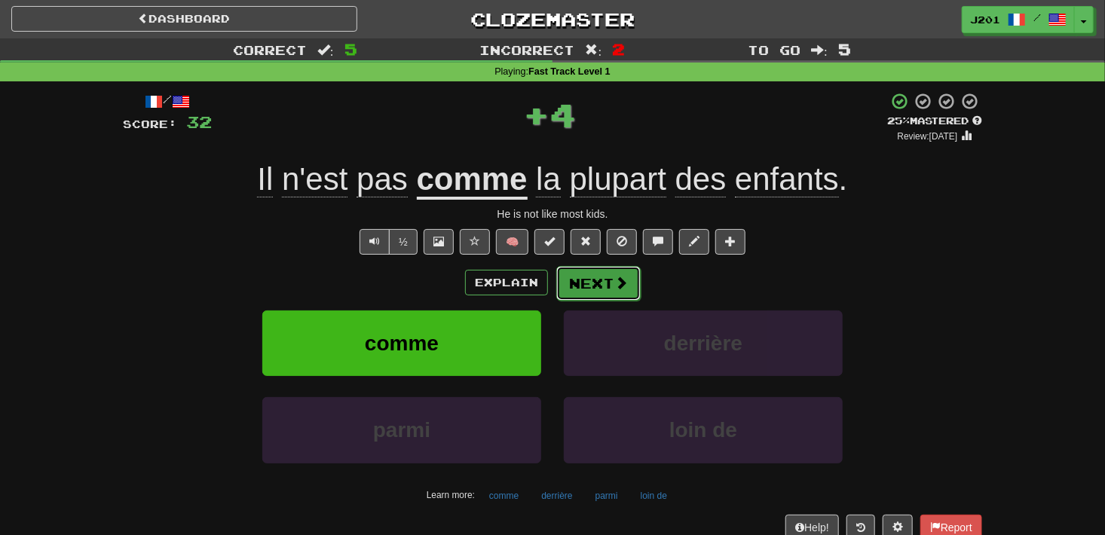
click at [607, 271] on button "Next" at bounding box center [598, 283] width 84 height 35
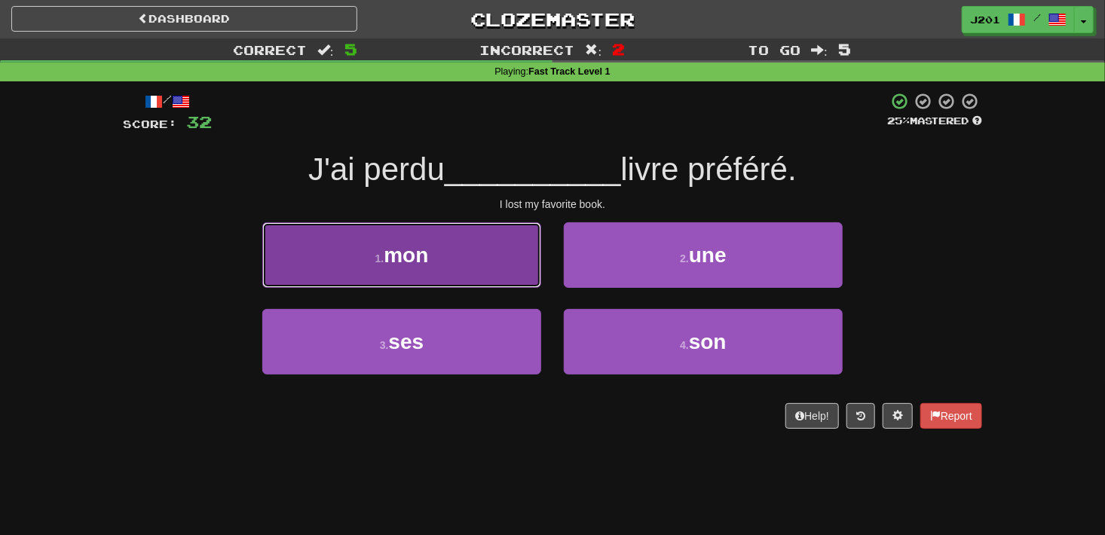
click at [485, 241] on button "1 . mon" at bounding box center [401, 255] width 279 height 66
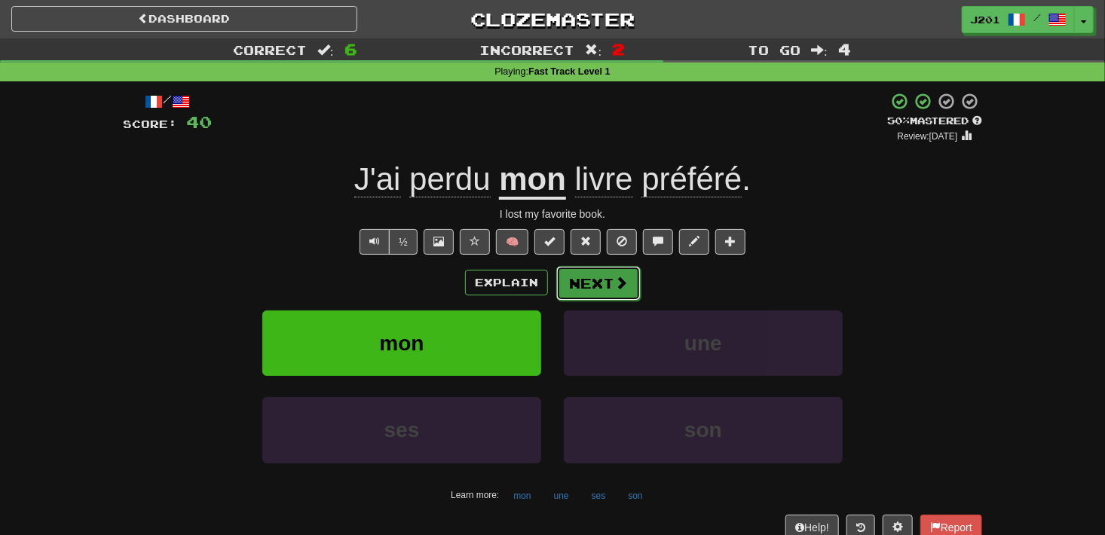
click at [601, 280] on button "Next" at bounding box center [598, 283] width 84 height 35
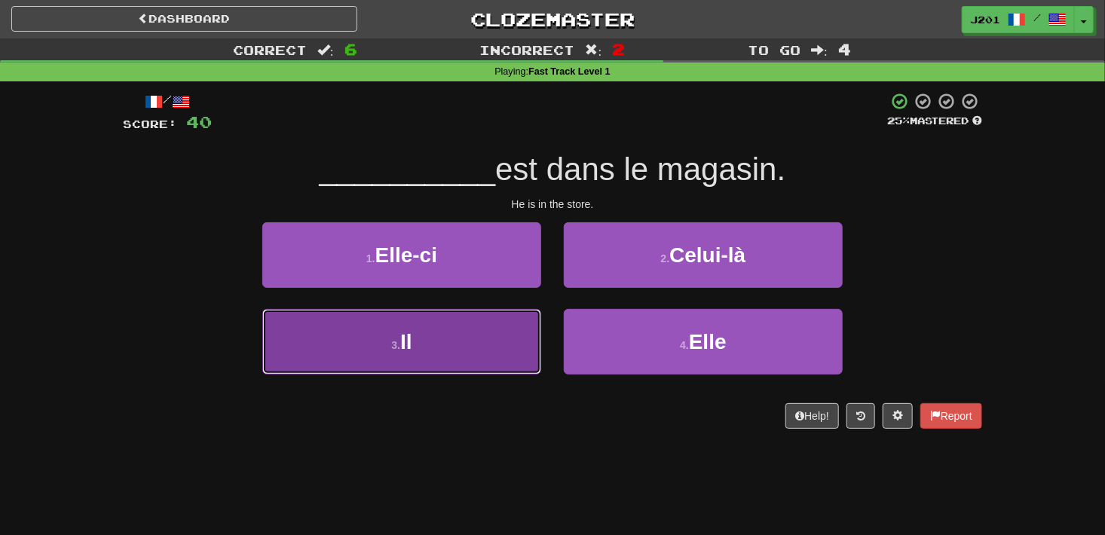
click at [495, 338] on button "3 . Il" at bounding box center [401, 342] width 279 height 66
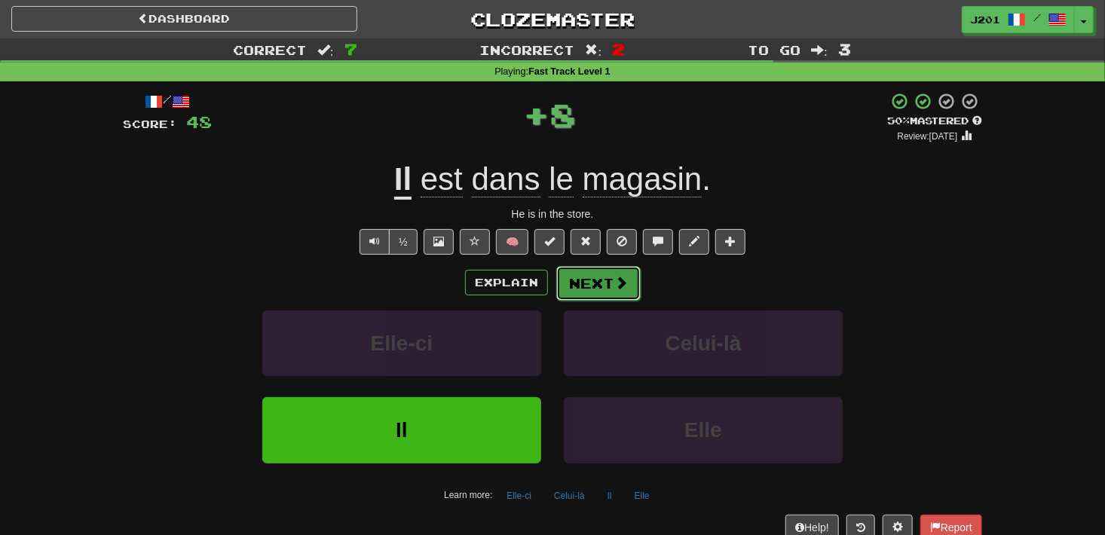
click at [628, 283] on button "Next" at bounding box center [598, 283] width 84 height 35
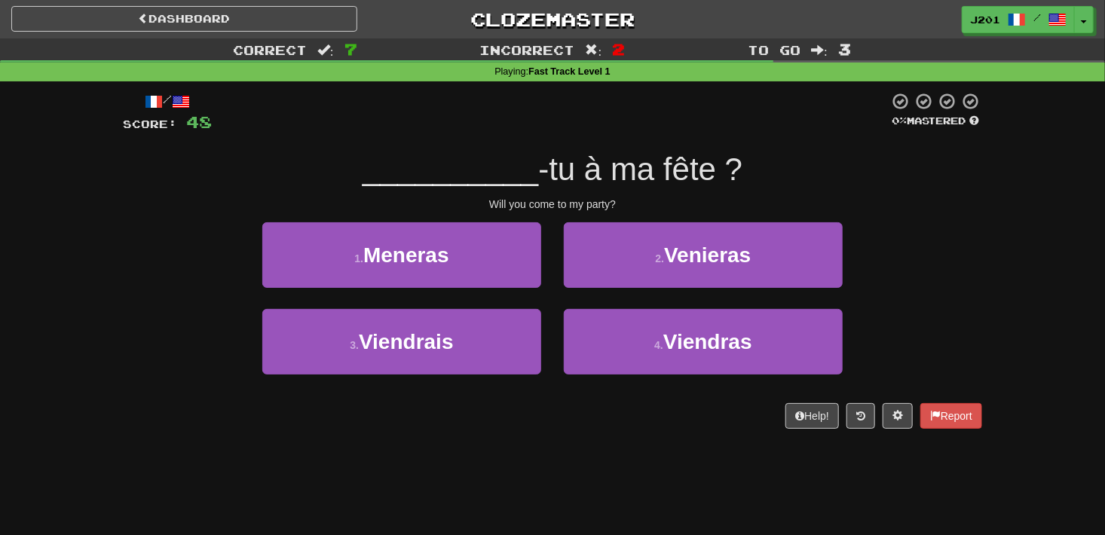
click at [844, 342] on div "4 . Viendras" at bounding box center [702, 352] width 301 height 87
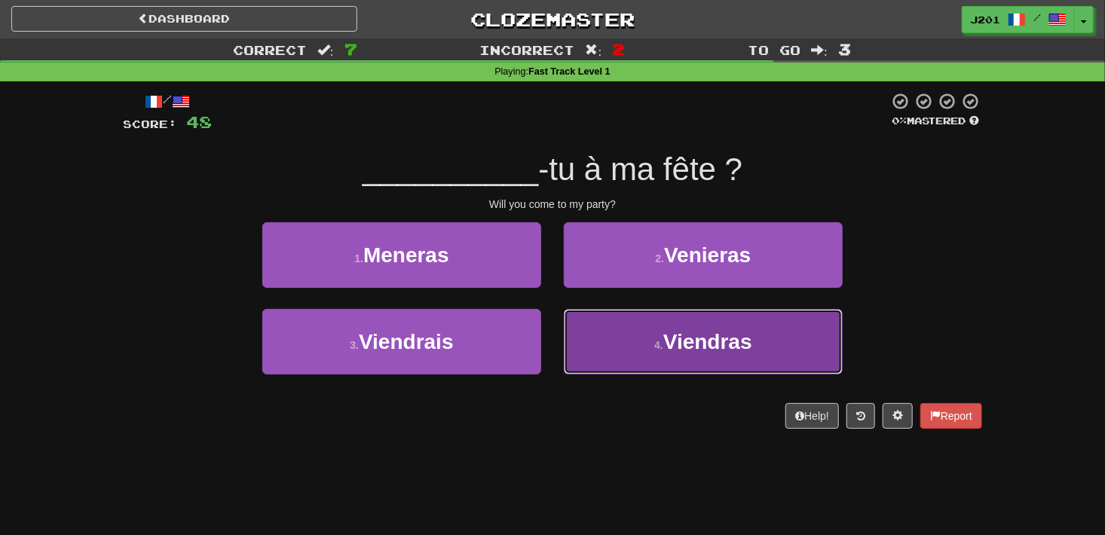
click at [828, 342] on button "4 . Viendras" at bounding box center [703, 342] width 279 height 66
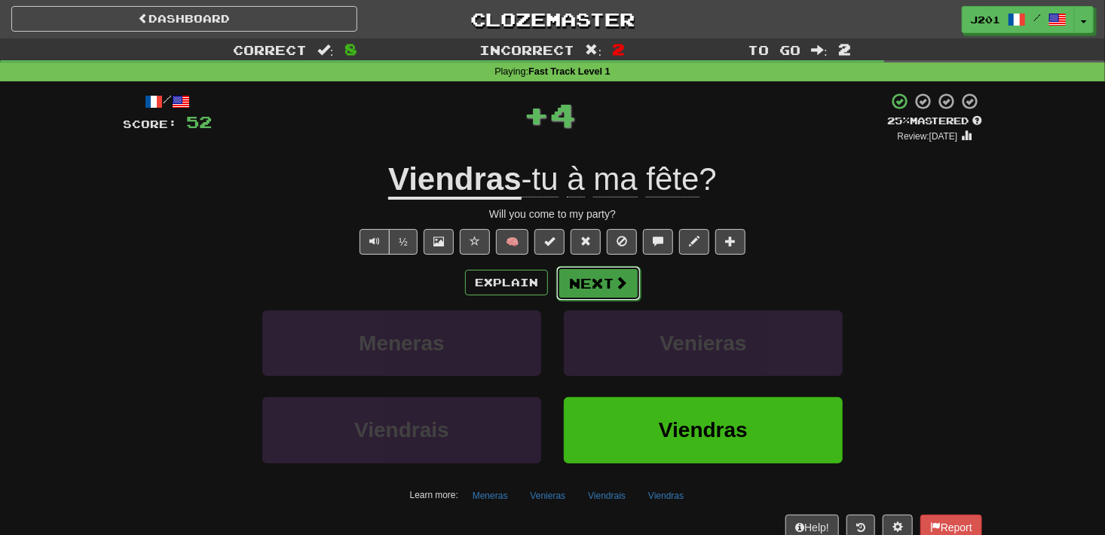
click at [632, 279] on button "Next" at bounding box center [598, 283] width 84 height 35
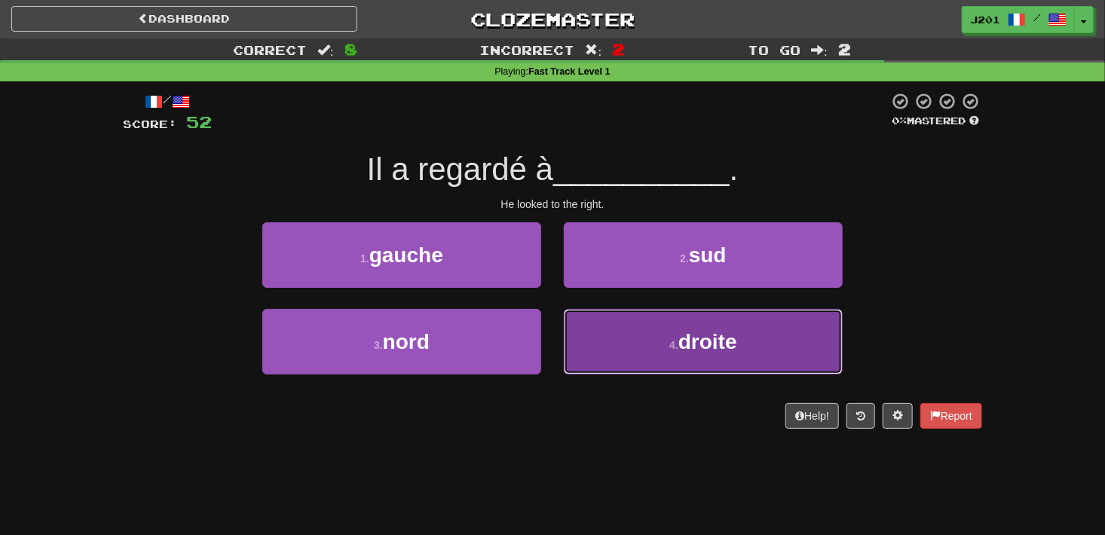
click at [824, 333] on button "4 . droite" at bounding box center [703, 342] width 279 height 66
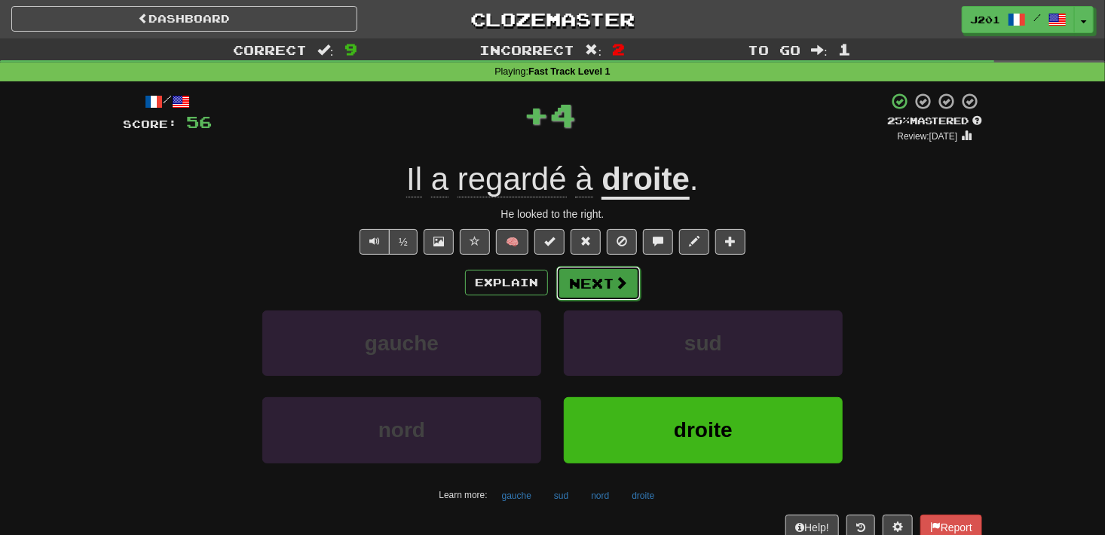
click at [628, 274] on button "Next" at bounding box center [598, 283] width 84 height 35
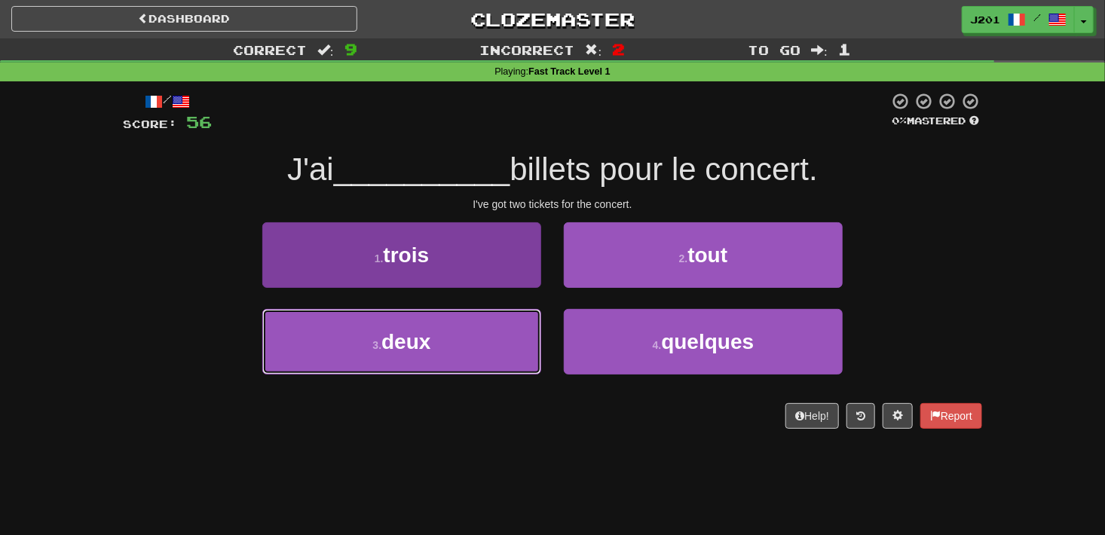
click at [513, 347] on button "3 . deux" at bounding box center [401, 342] width 279 height 66
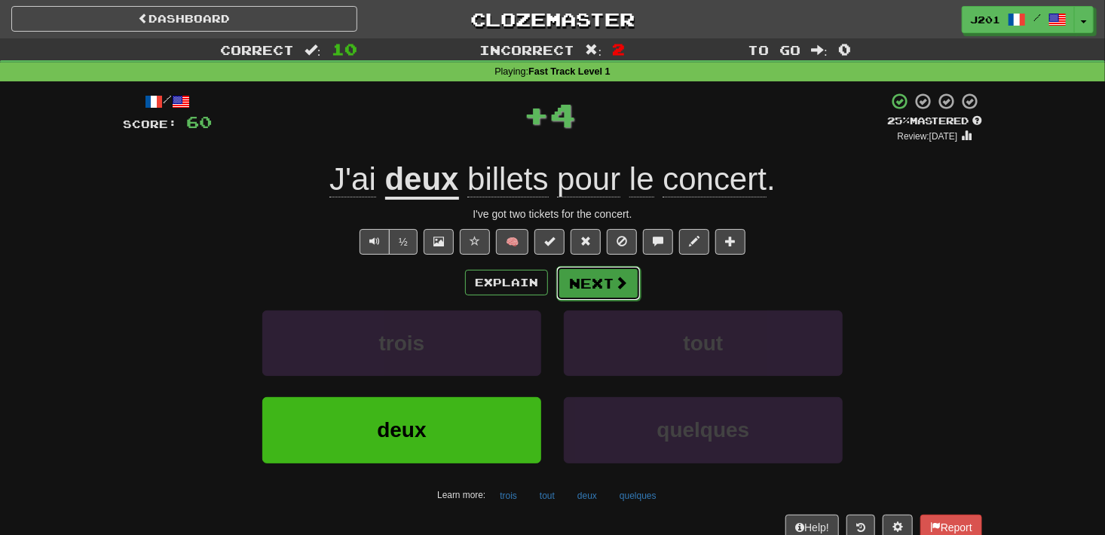
click at [618, 291] on button "Next" at bounding box center [598, 283] width 84 height 35
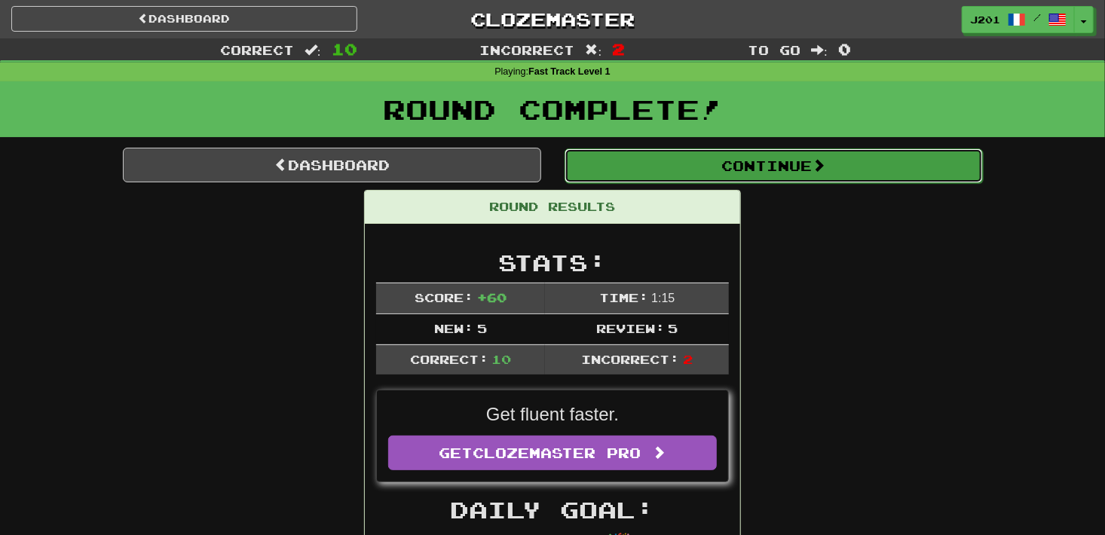
click at [831, 170] on button "Continue" at bounding box center [773, 165] width 418 height 35
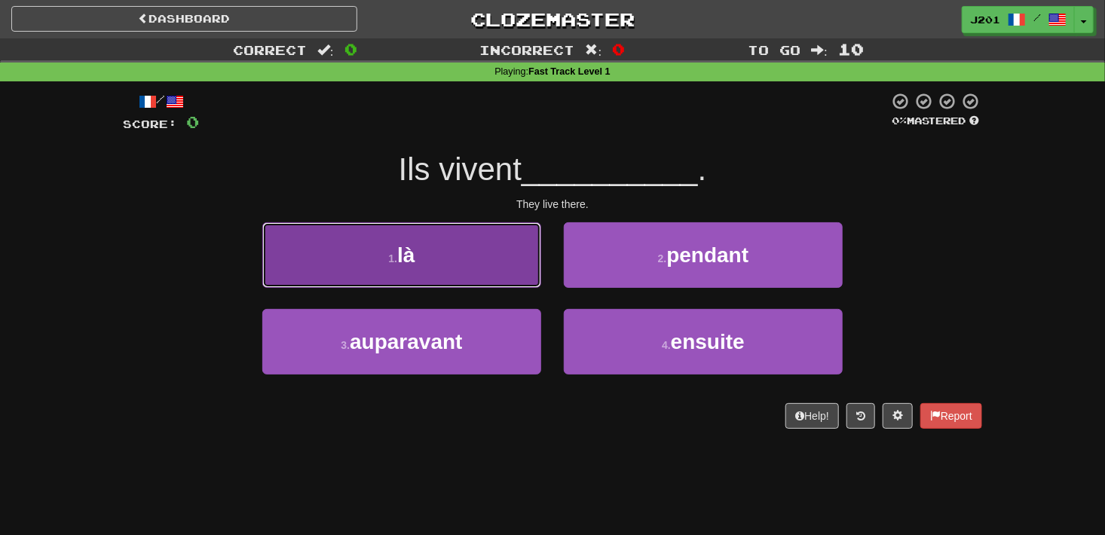
drag, startPoint x: 479, startPoint y: 252, endPoint x: 493, endPoint y: 252, distance: 13.6
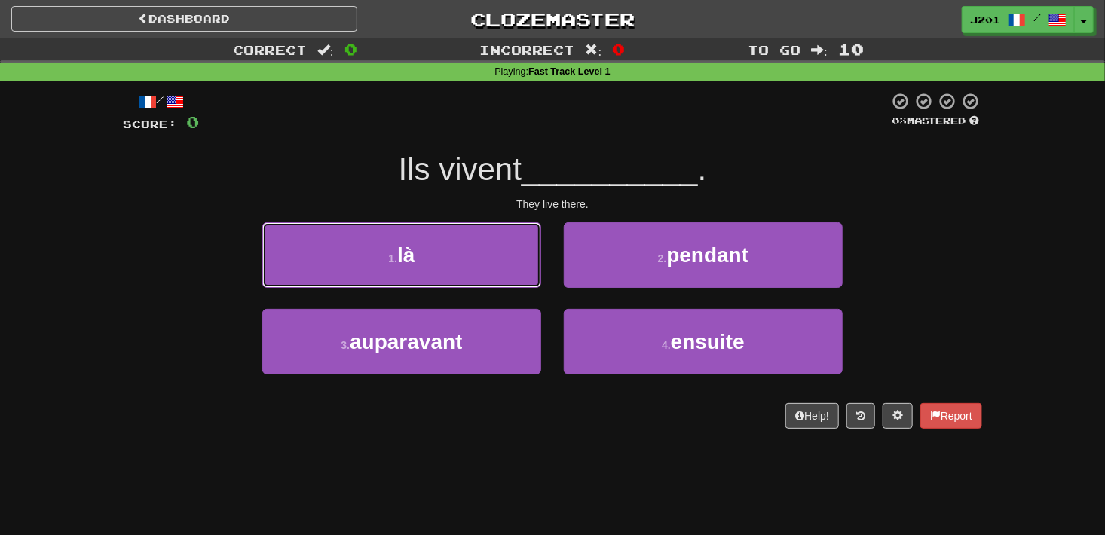
click at [485, 252] on button "1 . là" at bounding box center [401, 255] width 279 height 66
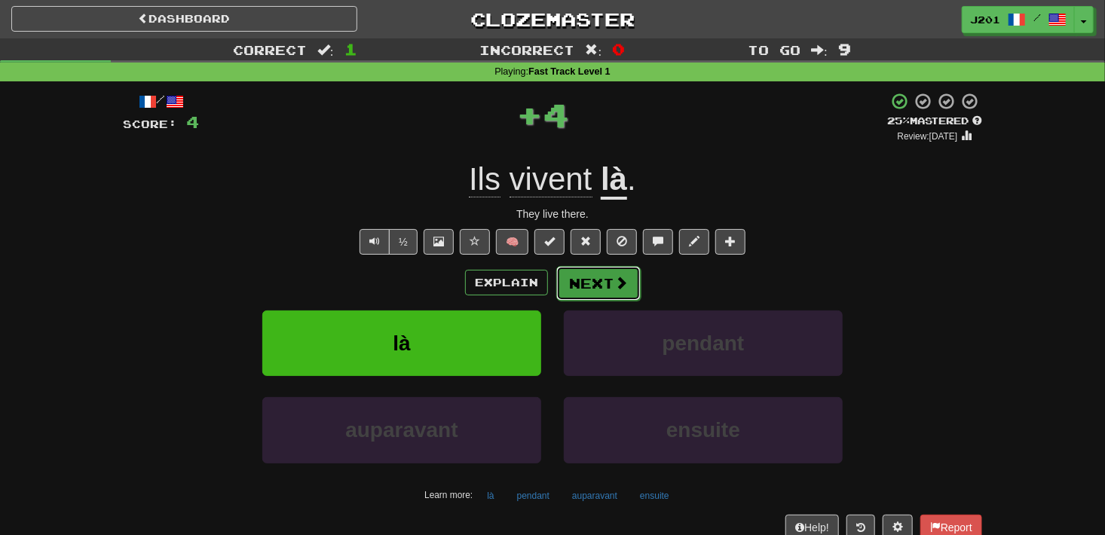
click at [629, 273] on button "Next" at bounding box center [598, 283] width 84 height 35
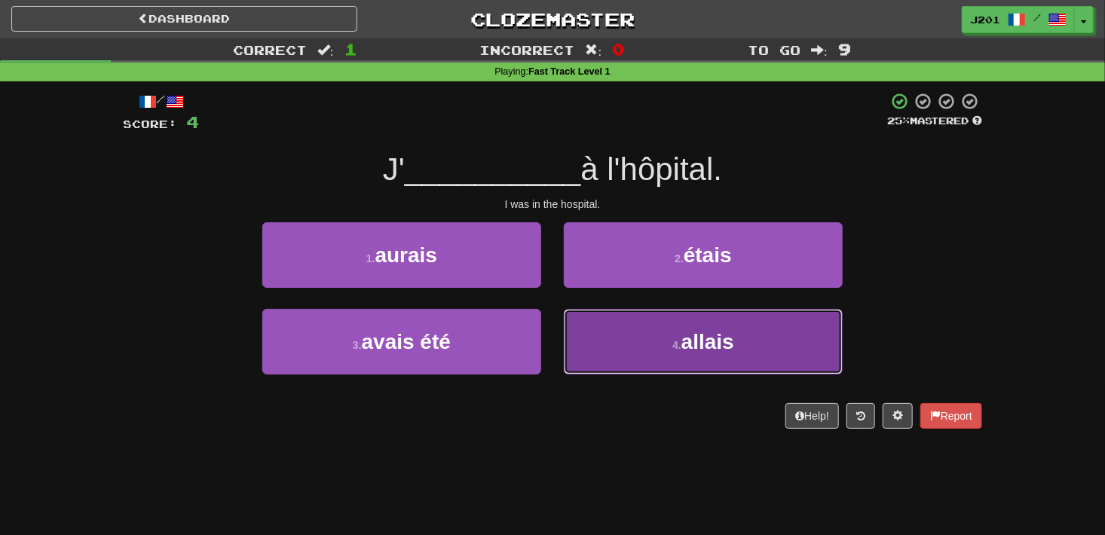
click at [806, 343] on button "4 . allais" at bounding box center [703, 342] width 279 height 66
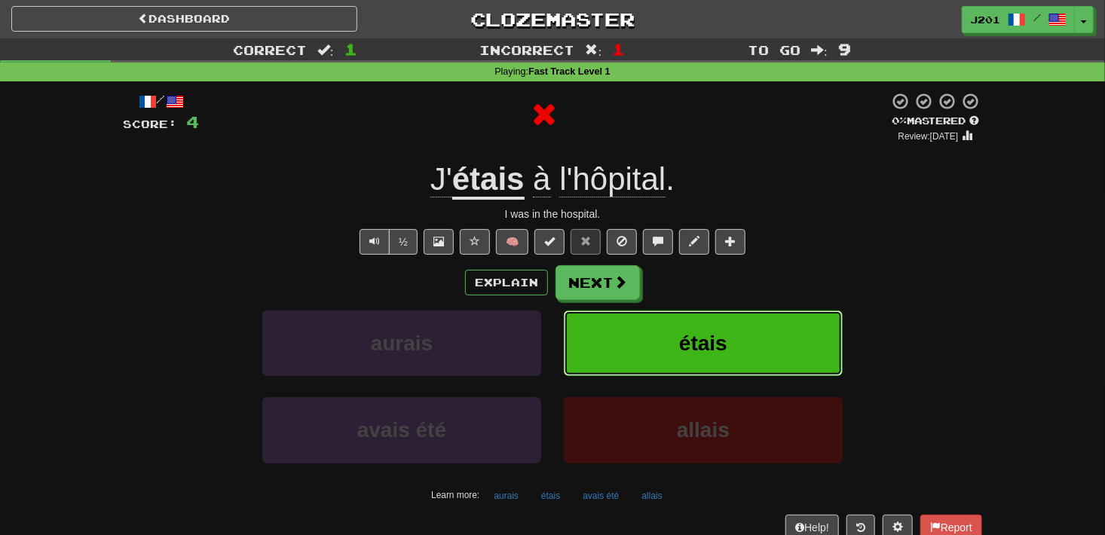
click at [776, 339] on button "étais" at bounding box center [703, 343] width 279 height 66
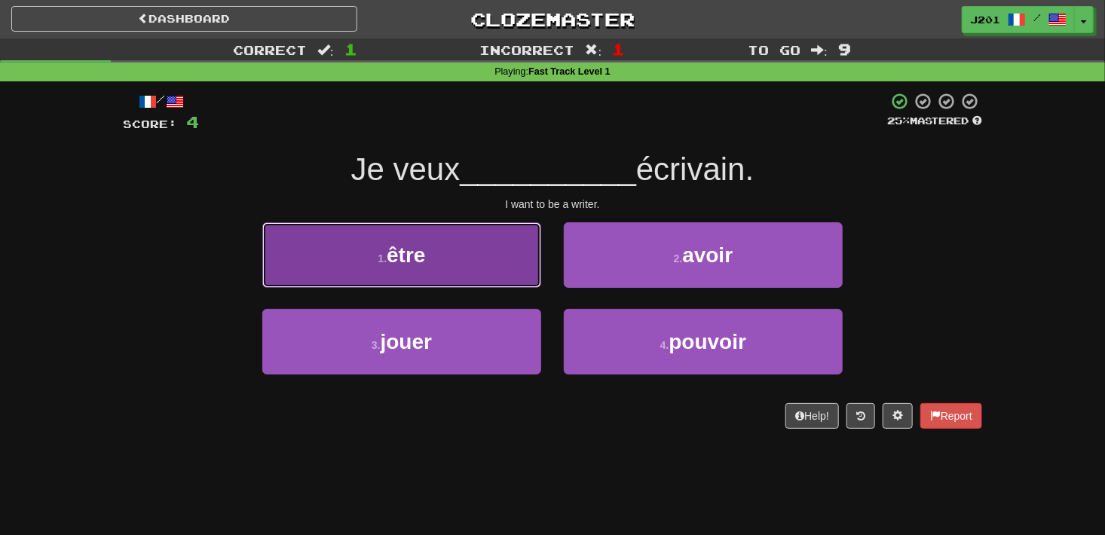
click at [493, 270] on button "1 . être" at bounding box center [401, 255] width 279 height 66
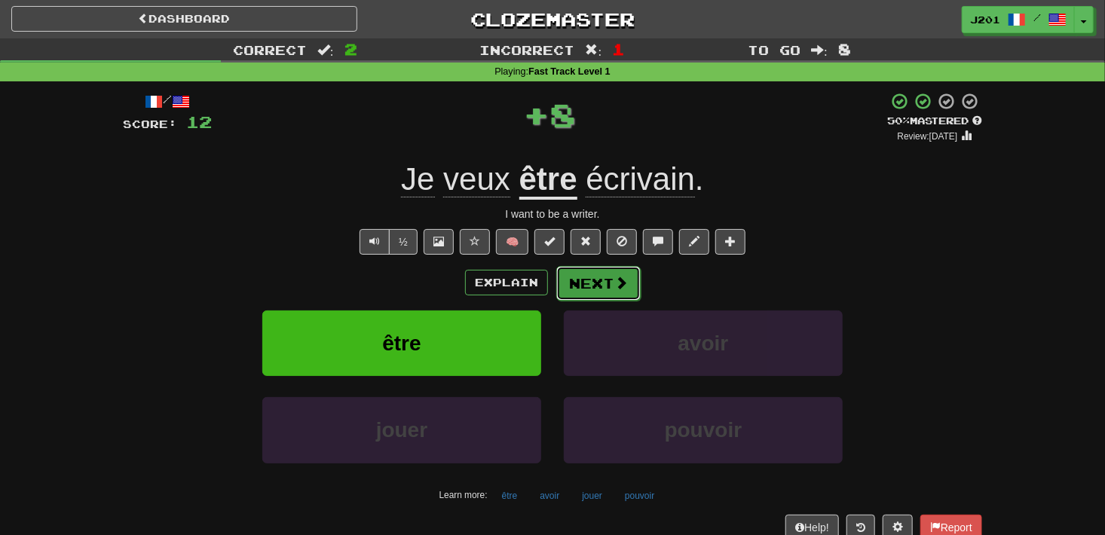
click at [624, 278] on span at bounding box center [621, 283] width 14 height 14
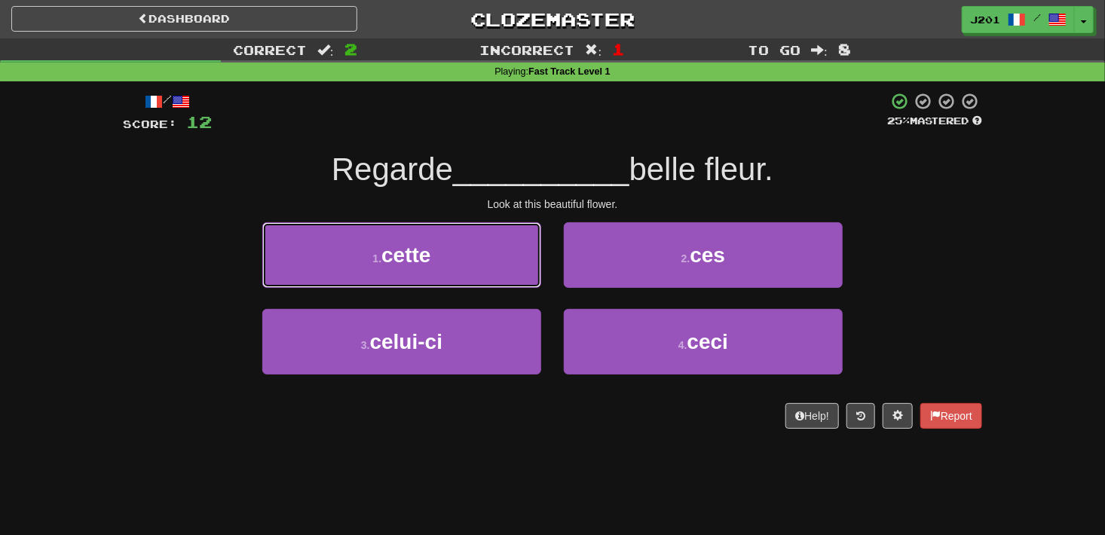
click at [520, 261] on button "1 . cette" at bounding box center [401, 255] width 279 height 66
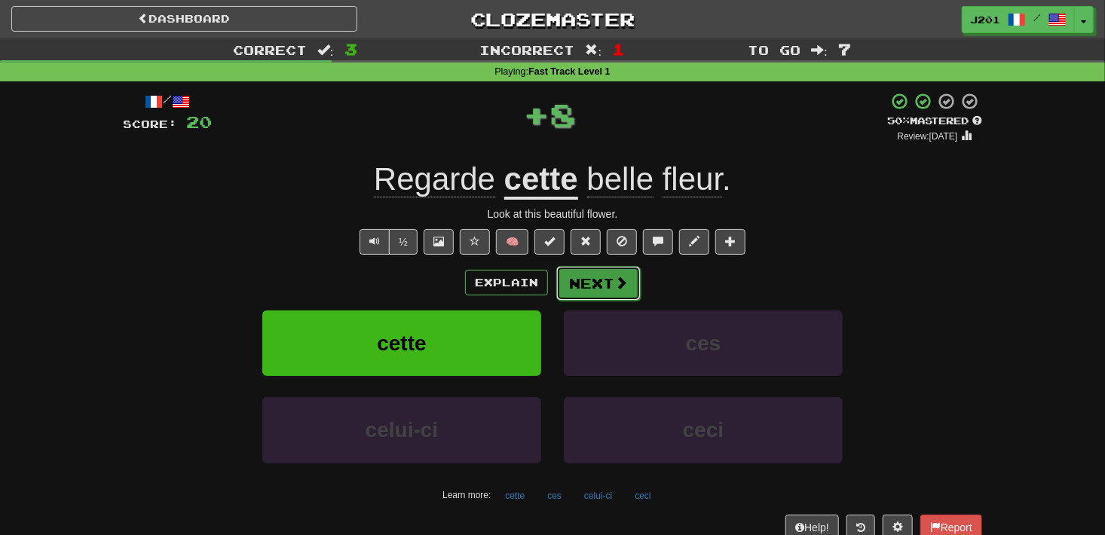
click at [626, 278] on button "Next" at bounding box center [598, 283] width 84 height 35
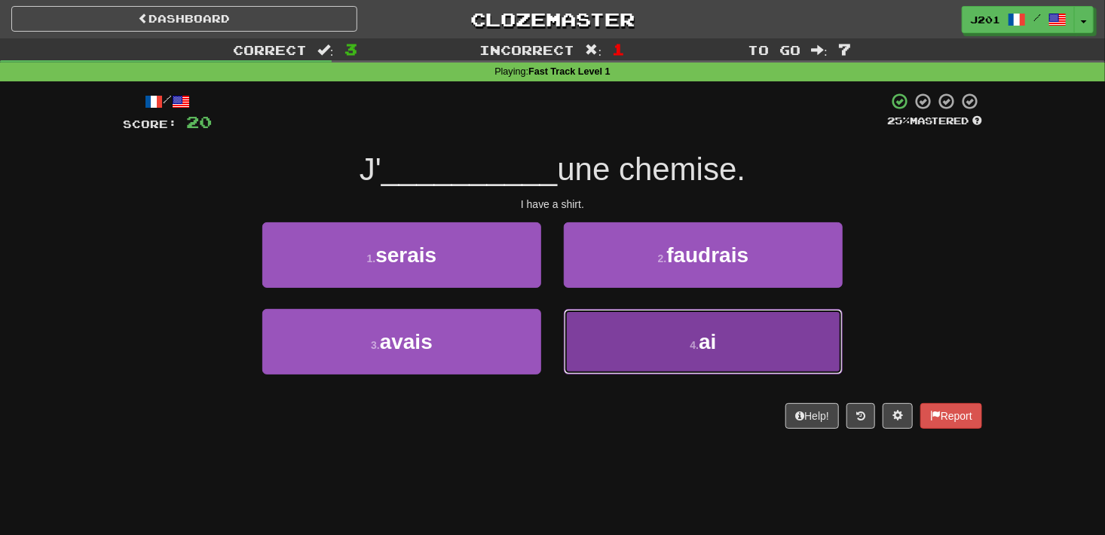
click at [809, 330] on button "4 . ai" at bounding box center [703, 342] width 279 height 66
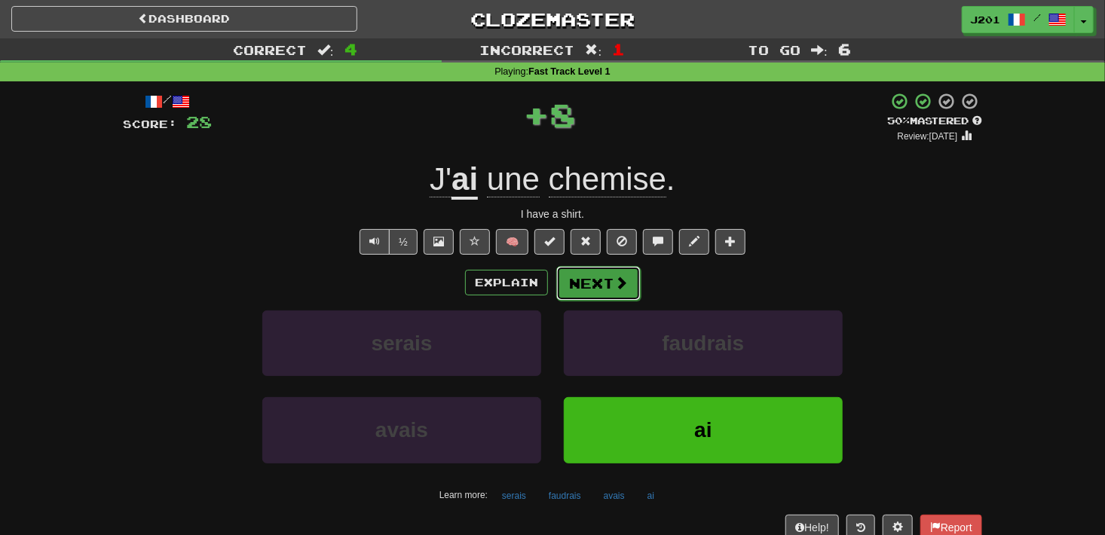
click at [635, 277] on button "Next" at bounding box center [598, 283] width 84 height 35
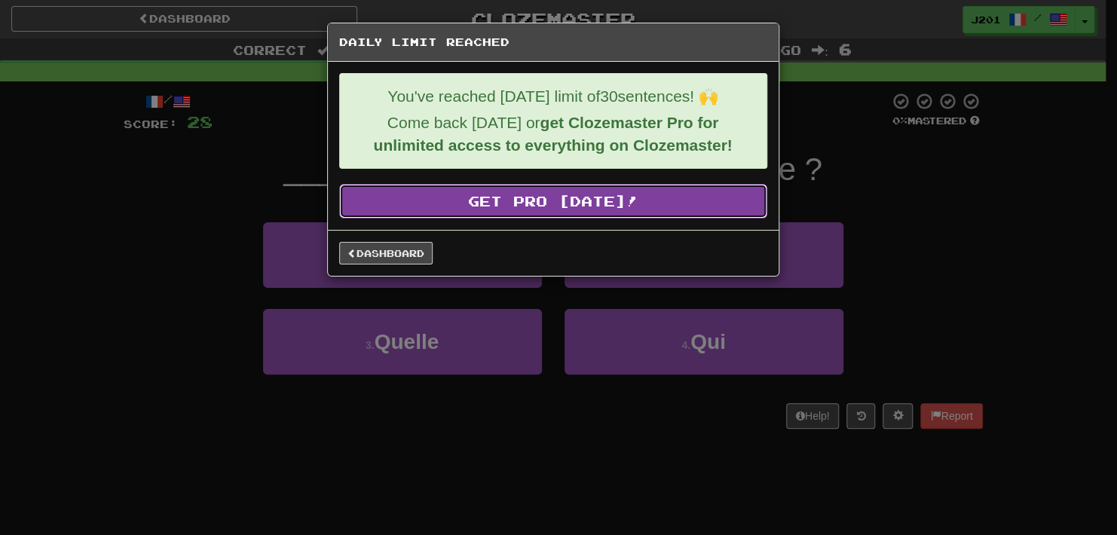
click at [619, 188] on link "Get Pro Today!" at bounding box center [553, 201] width 428 height 35
